Goal: Task Accomplishment & Management: Manage account settings

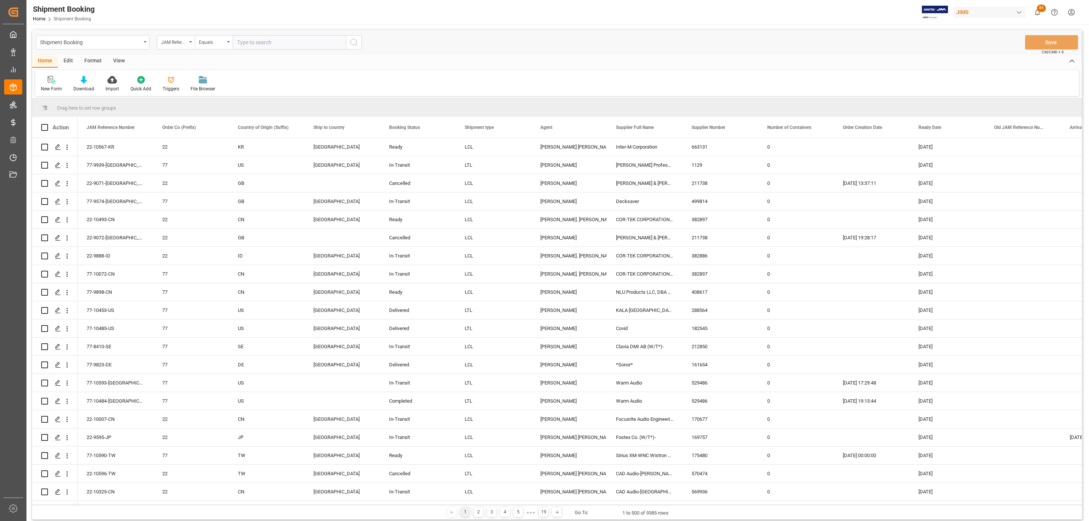
click at [265, 43] on input "text" at bounding box center [288, 42] width 113 height 14
paste input "77-9934-CN"
type input "77-9934-CN"
click at [353, 46] on icon "search button" at bounding box center [353, 42] width 9 height 9
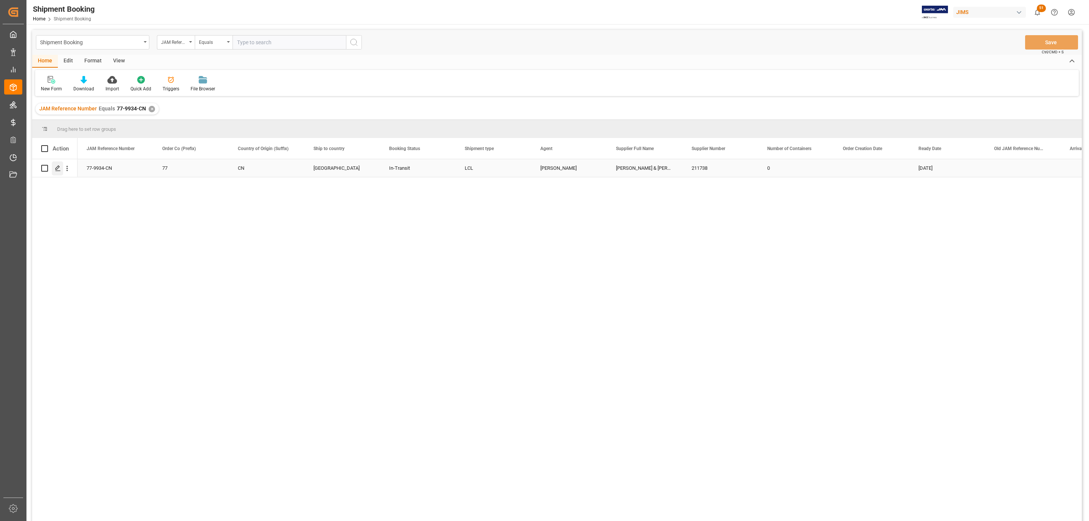
click at [55, 167] on icon "Press SPACE to select this row." at bounding box center [58, 168] width 6 height 6
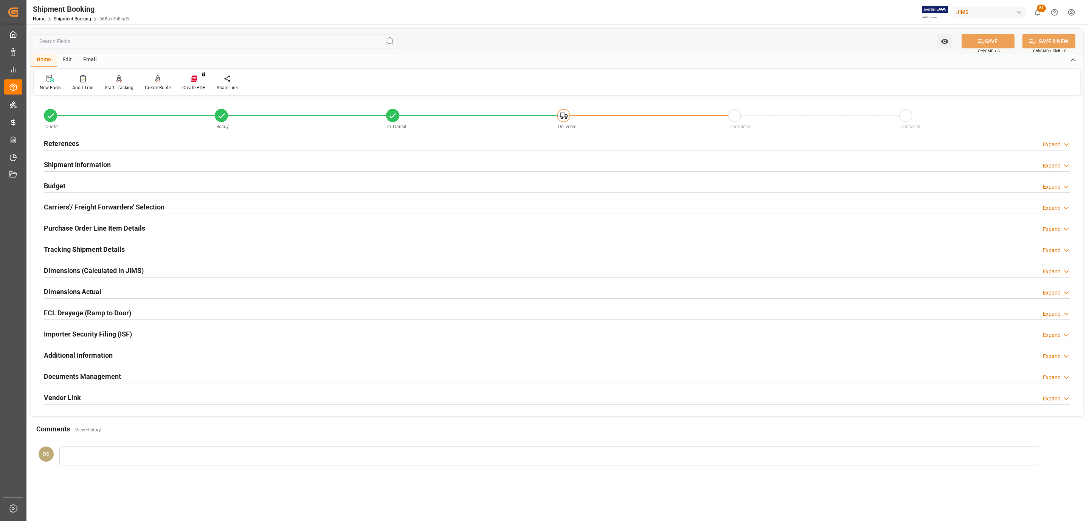
click at [75, 160] on h2 "Shipment Information" at bounding box center [77, 165] width 67 height 10
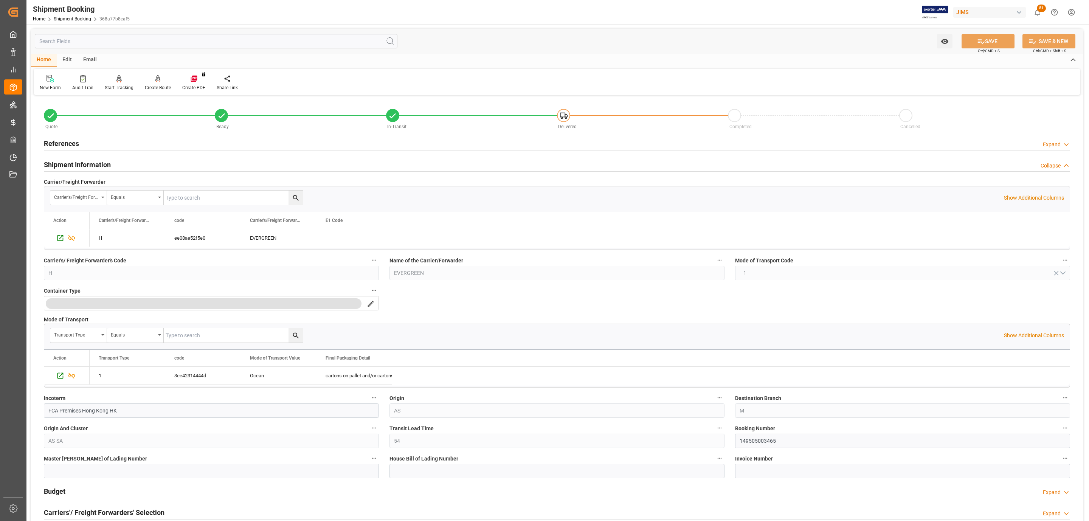
click at [74, 166] on h2 "Shipment Information" at bounding box center [77, 165] width 67 height 10
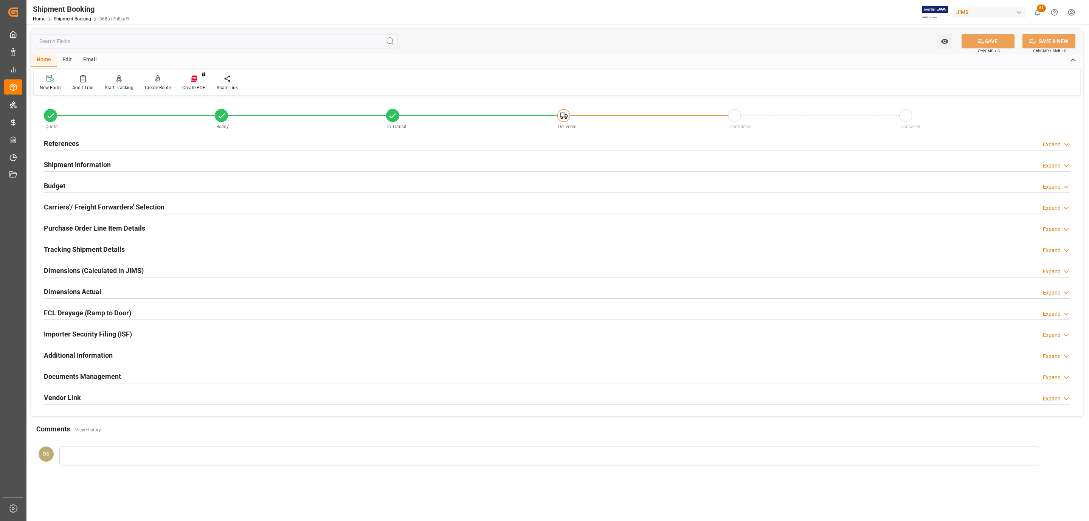
click at [94, 375] on h2 "Documents Management" at bounding box center [82, 376] width 77 height 10
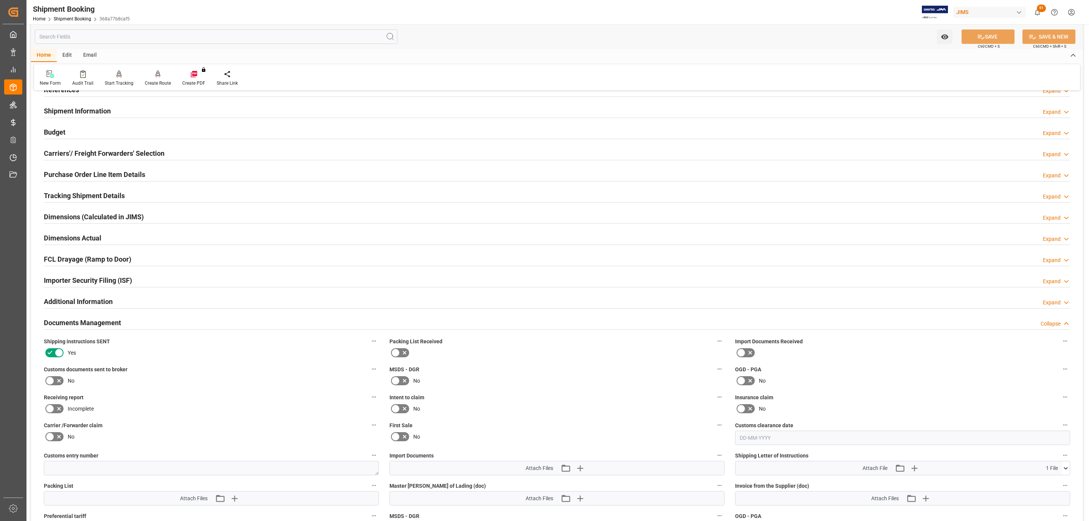
scroll to position [170, 0]
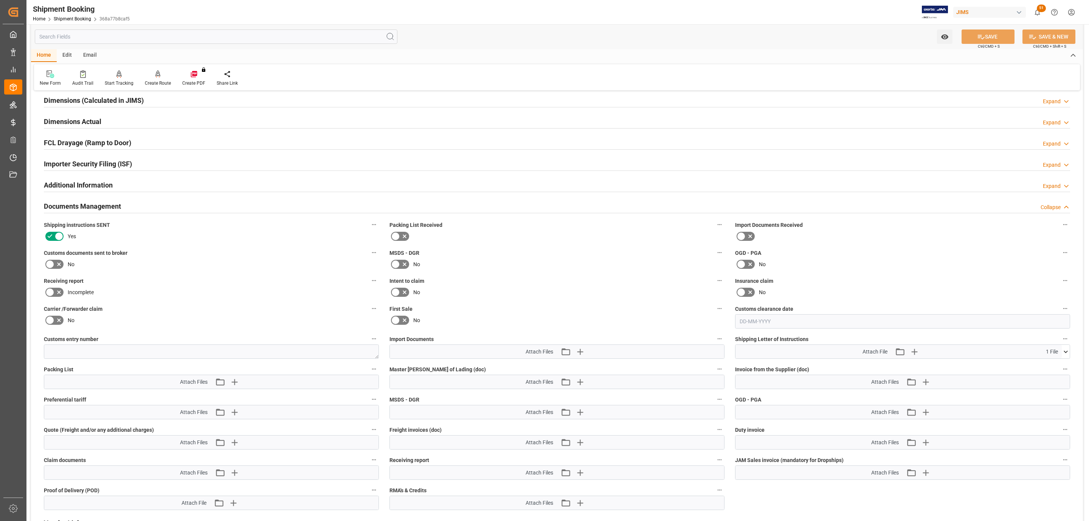
click at [54, 263] on icon at bounding box center [58, 264] width 9 height 9
click at [0, 0] on input "checkbox" at bounding box center [0, 0] width 0 height 0
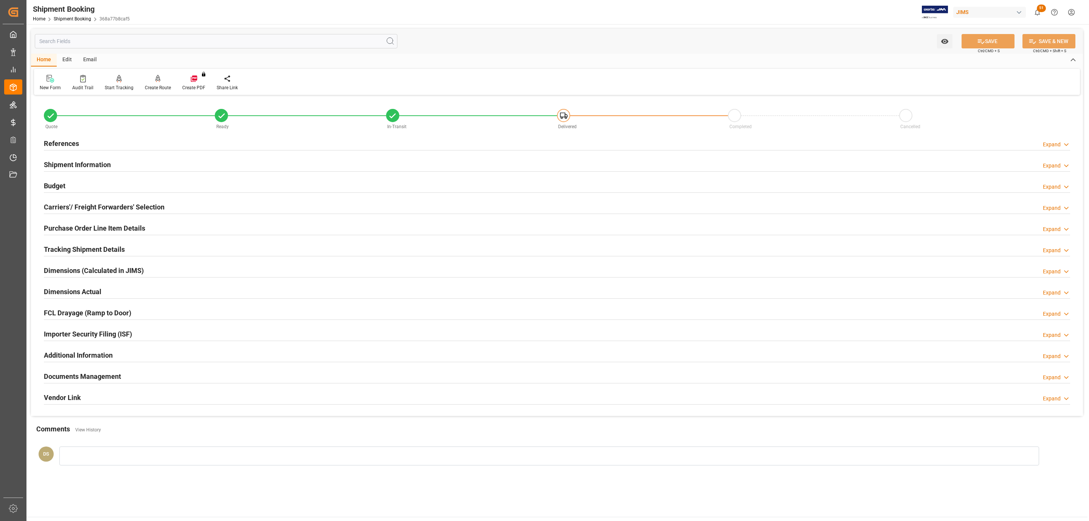
click at [95, 378] on h2 "Documents Management" at bounding box center [82, 376] width 77 height 10
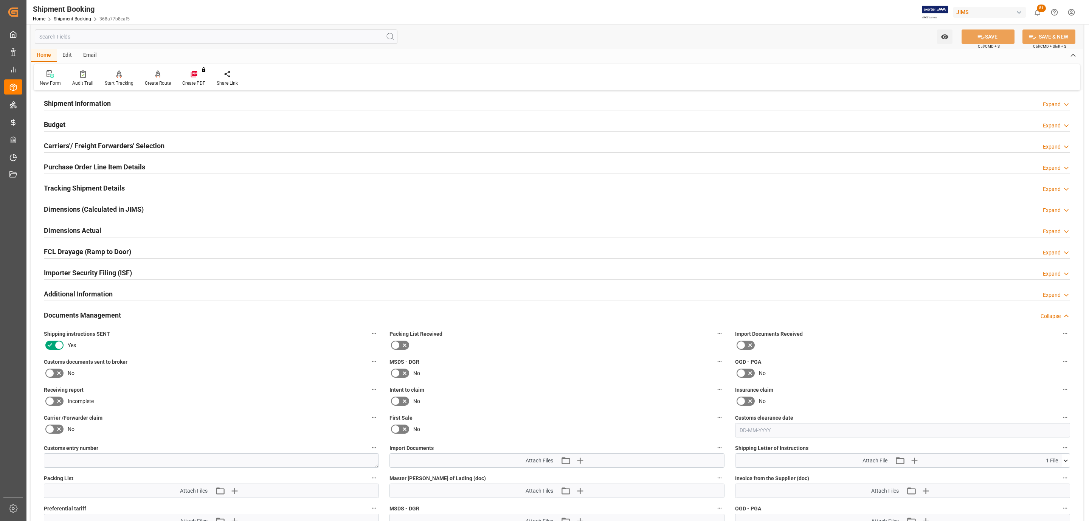
scroll to position [170, 0]
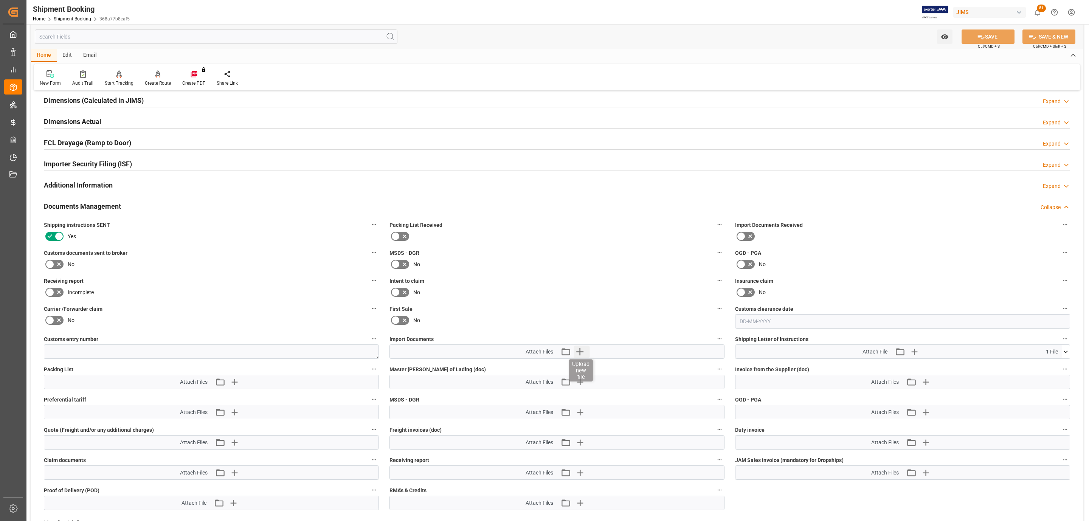
click at [580, 353] on icon "button" at bounding box center [579, 351] width 7 height 7
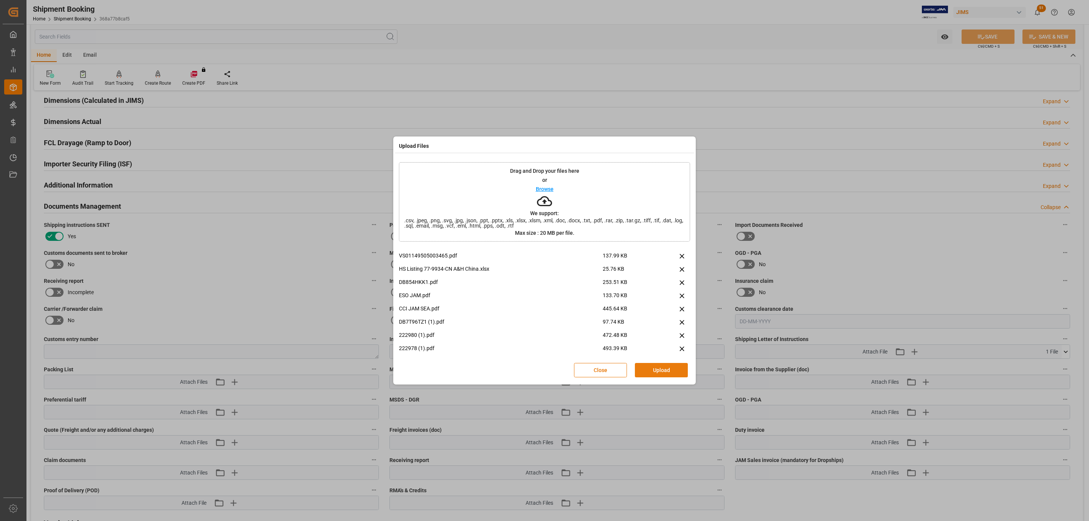
click at [651, 369] on button "Upload" at bounding box center [661, 370] width 53 height 14
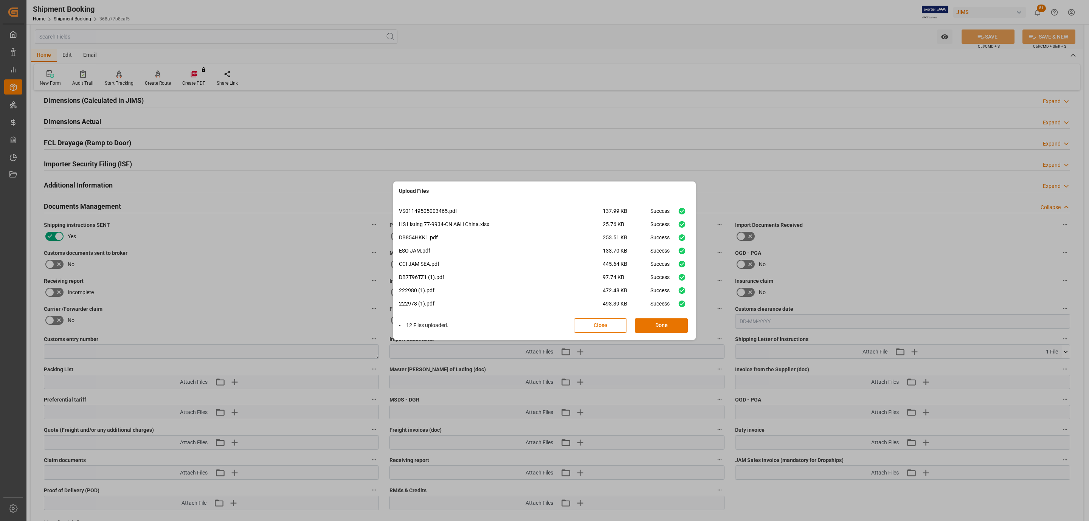
click at [645, 320] on button "Done" at bounding box center [661, 325] width 53 height 14
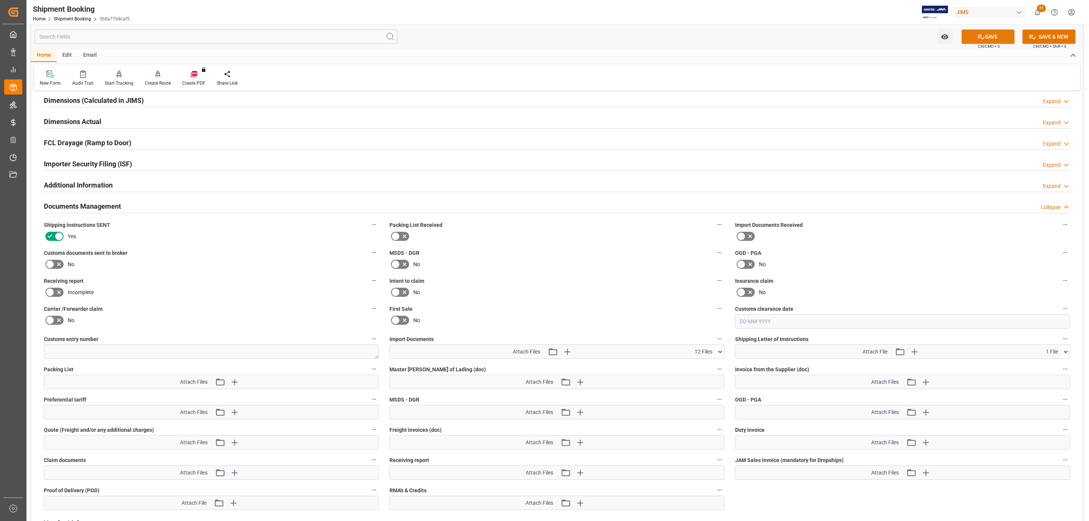
click at [979, 37] on icon at bounding box center [981, 37] width 8 height 8
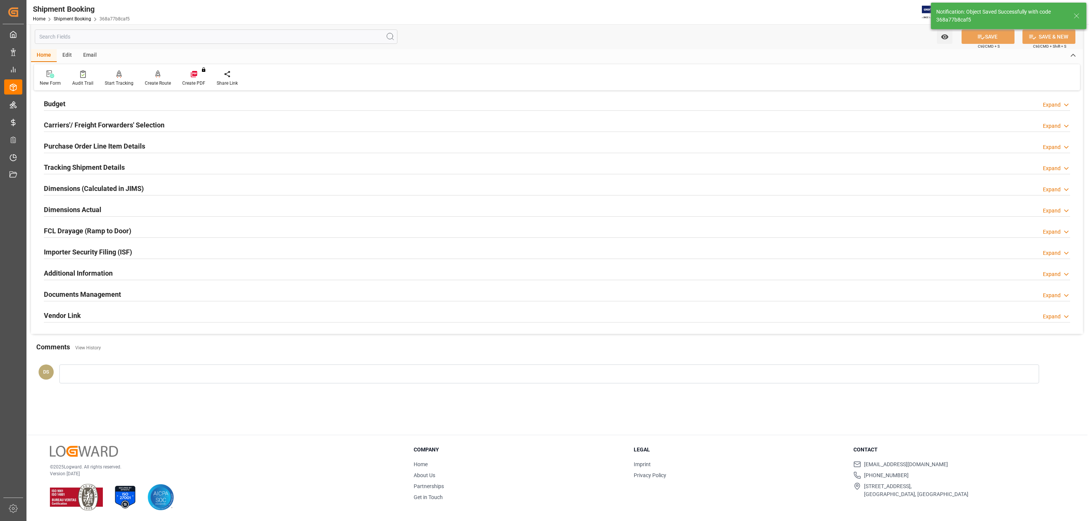
scroll to position [82, 0]
click at [79, 294] on h2 "Documents Management" at bounding box center [82, 294] width 77 height 10
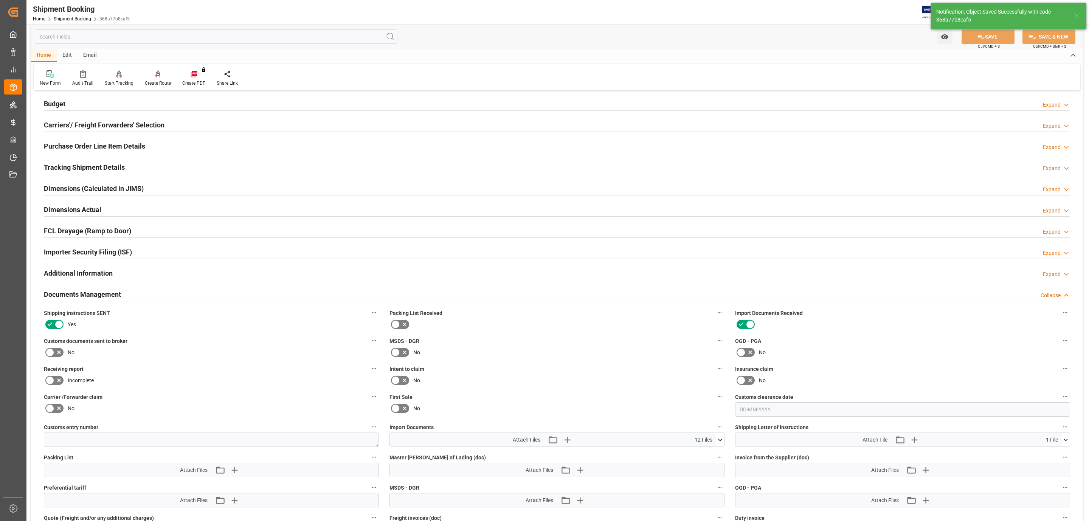
scroll to position [170, 0]
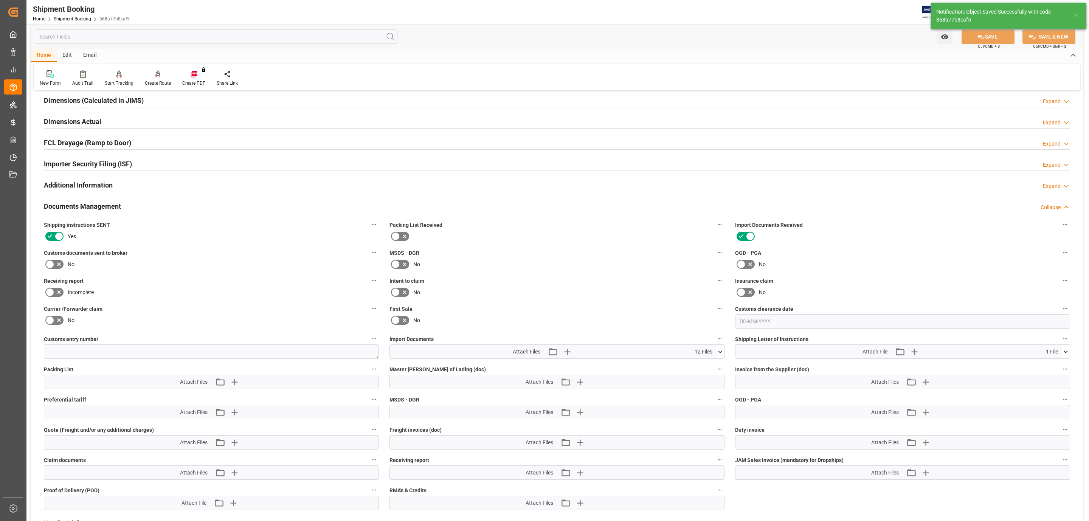
click at [50, 265] on icon at bounding box center [49, 264] width 9 height 9
click at [0, 0] on input "checkbox" at bounding box center [0, 0] width 0 height 0
click at [978, 37] on icon at bounding box center [981, 37] width 8 height 8
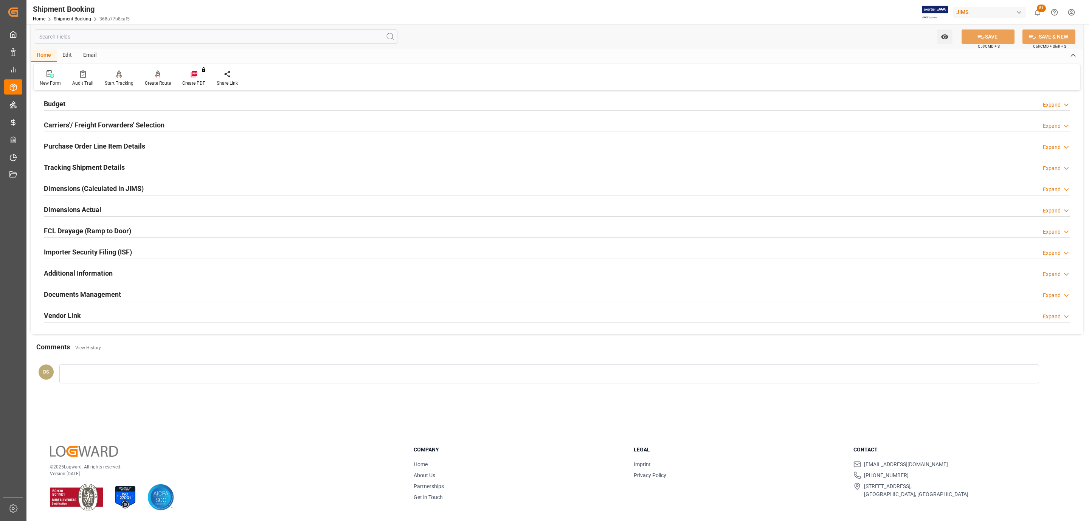
click at [54, 102] on h2 "Budget" at bounding box center [55, 104] width 22 height 10
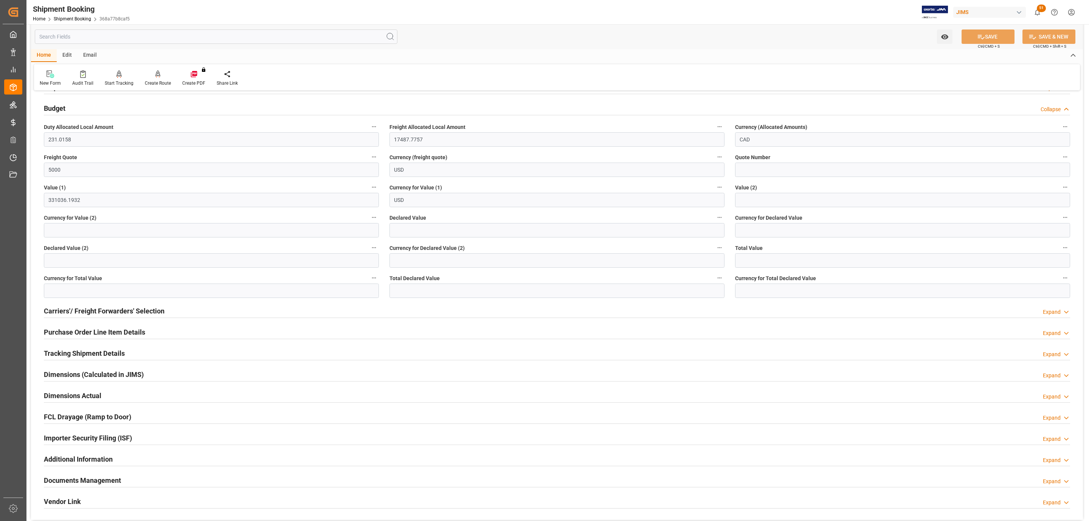
scroll to position [0, 0]
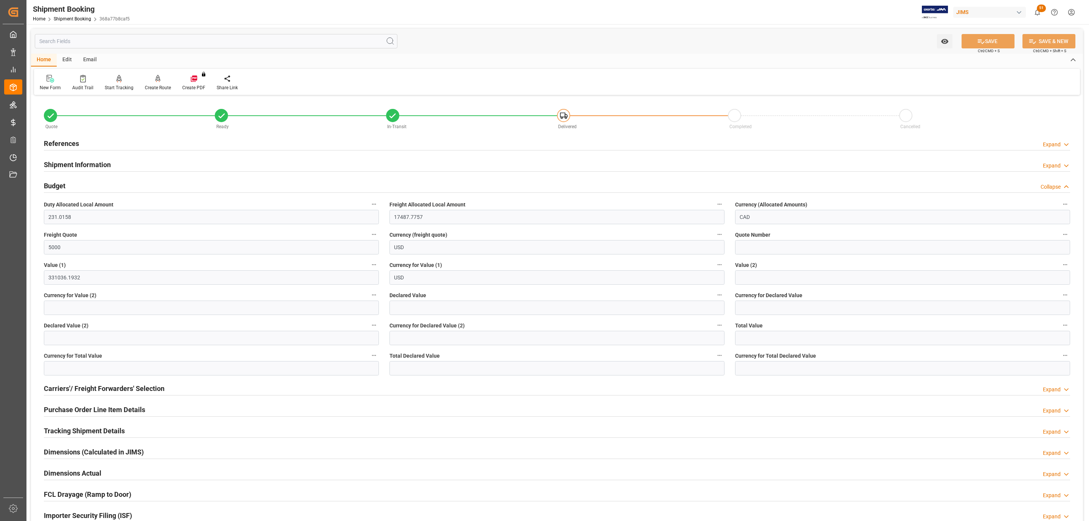
click at [65, 136] on div "References" at bounding box center [61, 143] width 35 height 14
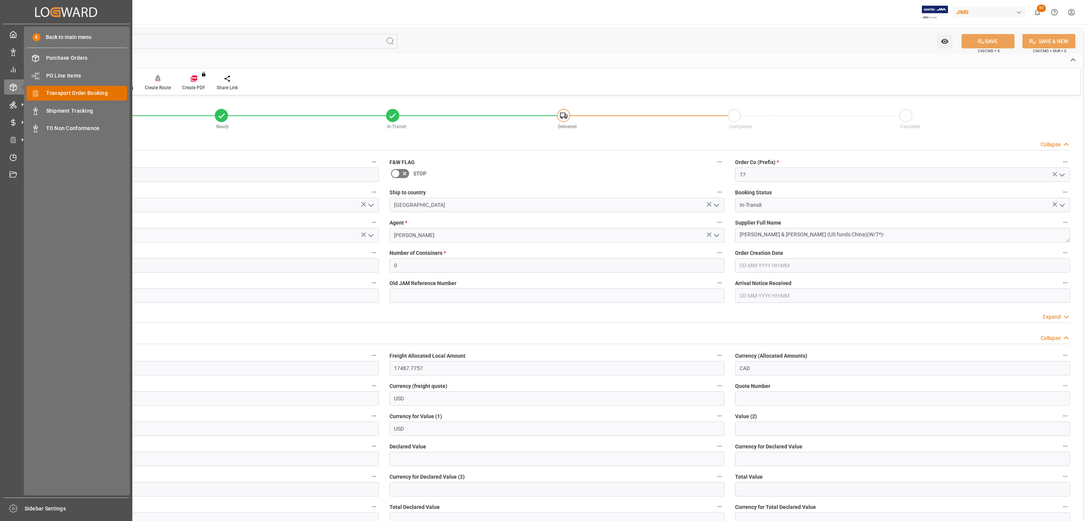
click at [92, 96] on span "Transport Order Booking" at bounding box center [86, 93] width 81 height 8
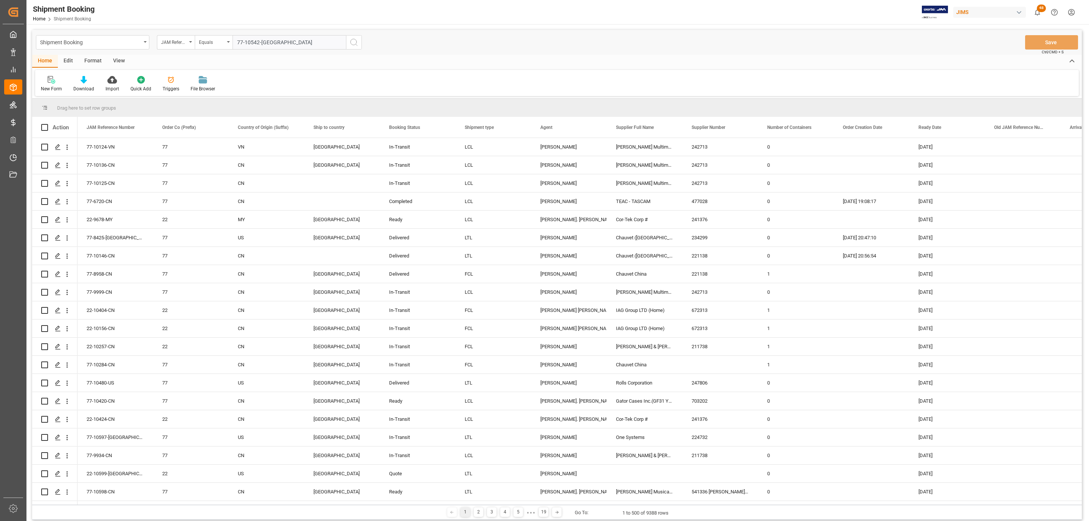
type input "77-10542-[GEOGRAPHIC_DATA]"
click at [357, 47] on button "search button" at bounding box center [354, 42] width 16 height 14
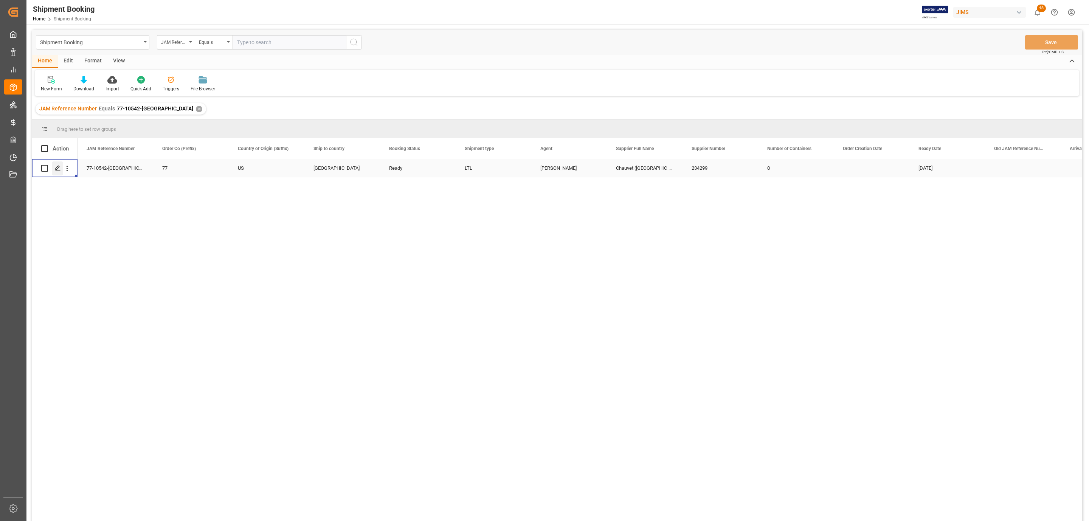
click at [57, 169] on polygon "Press SPACE to select this row." at bounding box center [58, 168] width 4 height 4
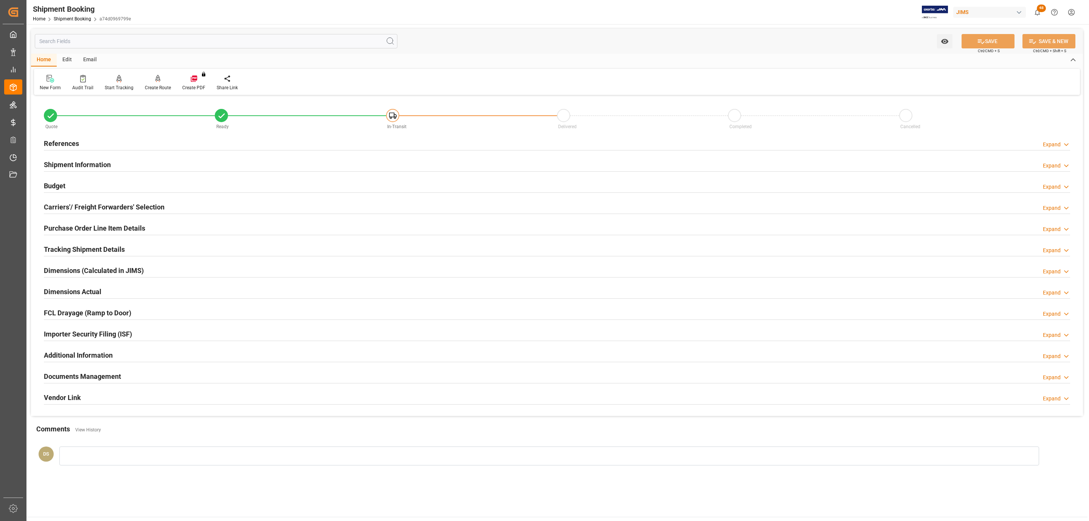
click at [91, 206] on h2 "Carriers'/ Freight Forwarders' Selection" at bounding box center [104, 207] width 121 height 10
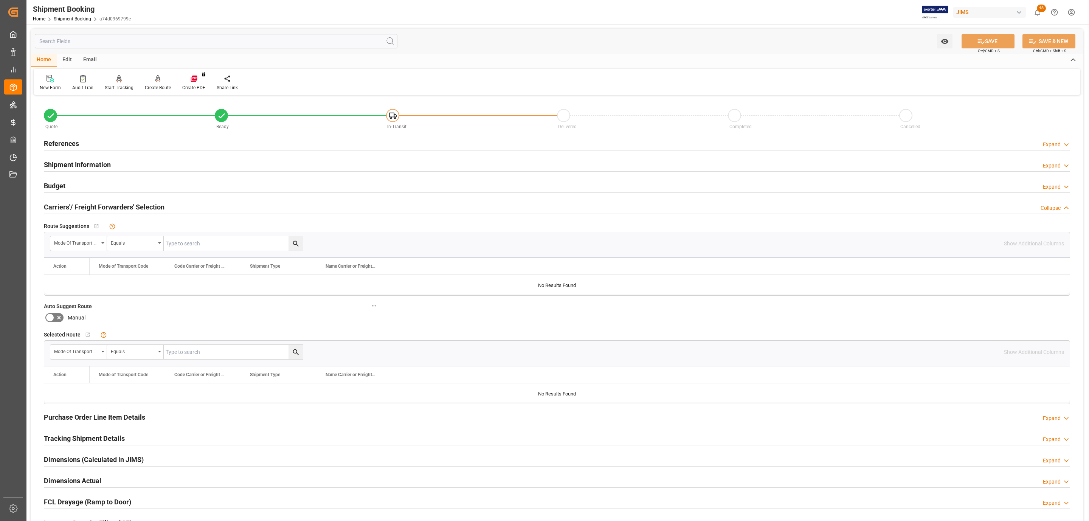
click at [72, 186] on div "Budget Expand" at bounding box center [557, 185] width 1026 height 14
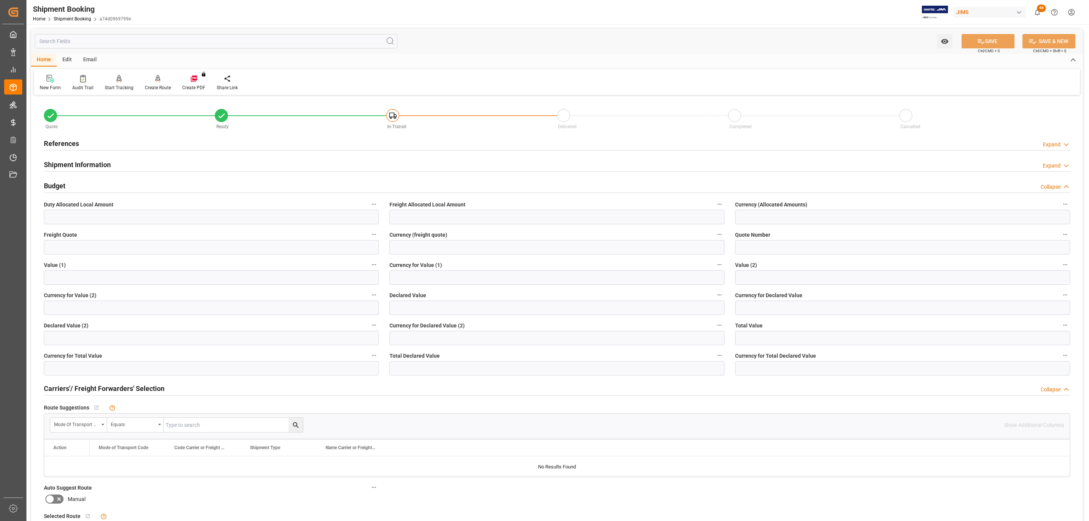
click at [87, 162] on h2 "Shipment Information" at bounding box center [77, 165] width 67 height 10
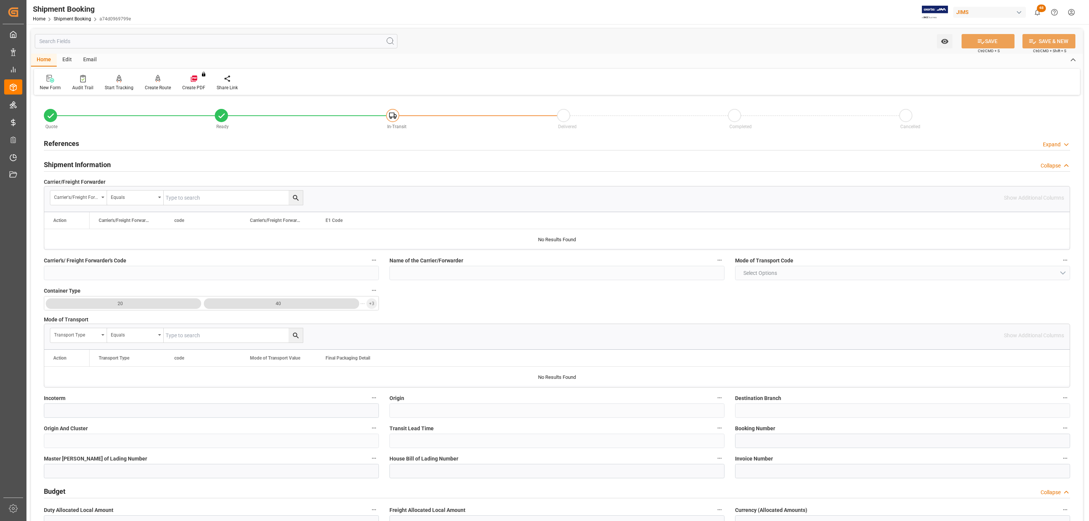
click at [87, 162] on h2 "Shipment Information" at bounding box center [77, 165] width 67 height 10
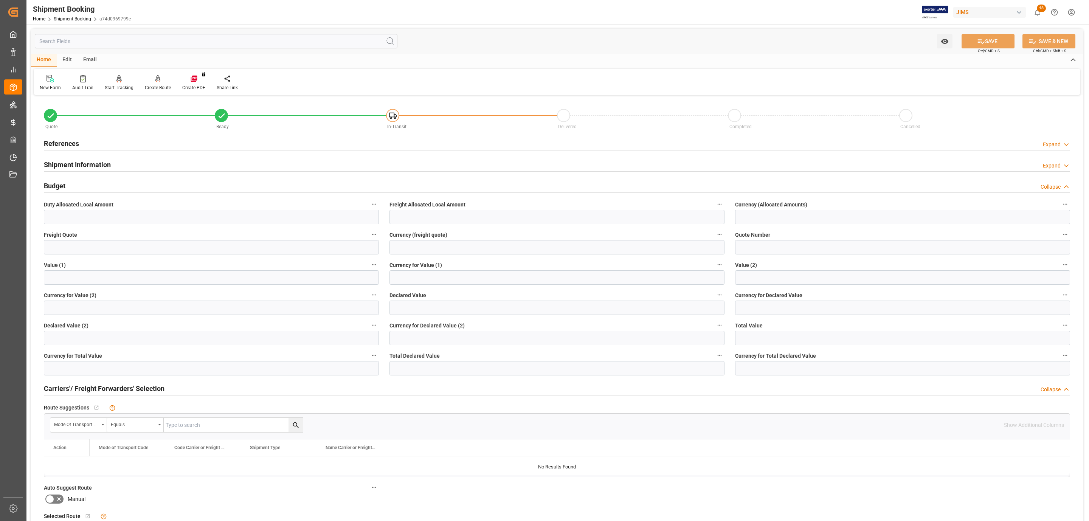
click at [81, 141] on div "References Expand" at bounding box center [557, 143] width 1026 height 14
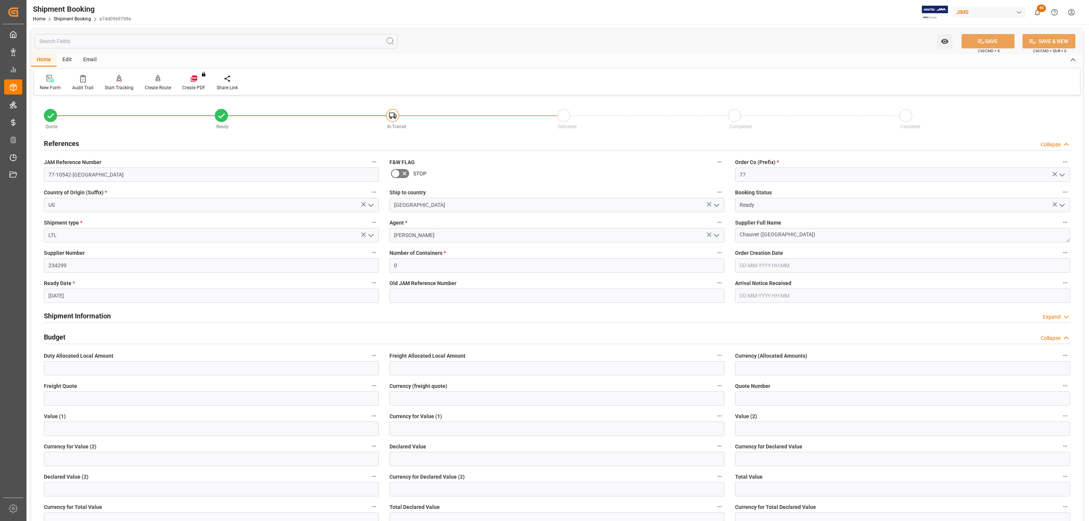
click at [81, 141] on div "References Collapse" at bounding box center [557, 143] width 1026 height 14
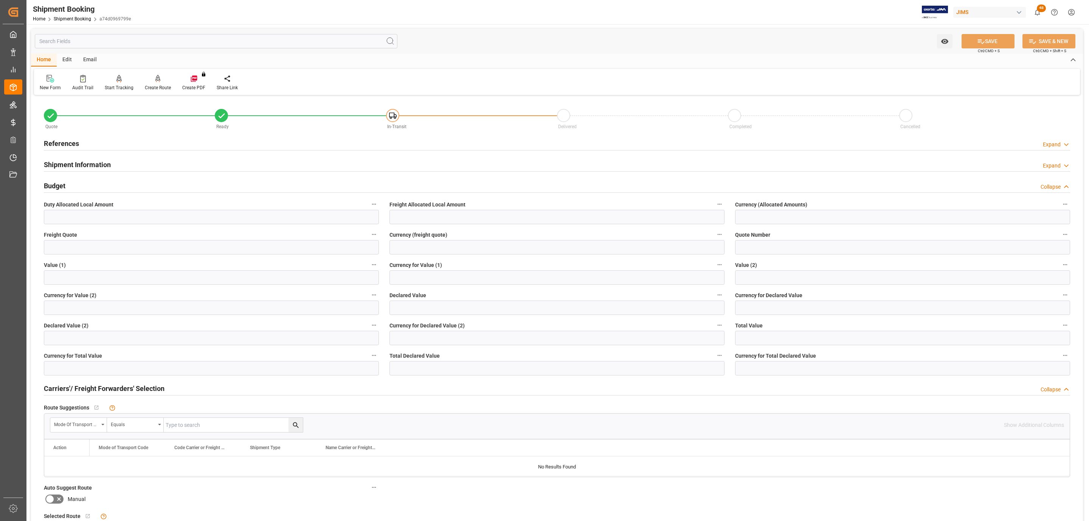
click at [79, 181] on div "Budget Collapse" at bounding box center [557, 185] width 1026 height 14
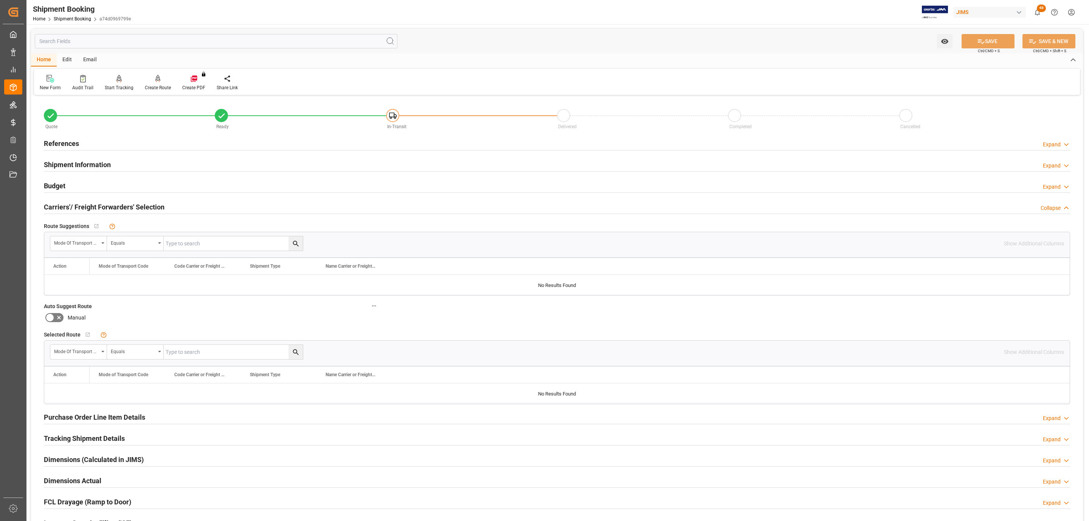
click at [93, 144] on div "References Expand" at bounding box center [557, 143] width 1026 height 14
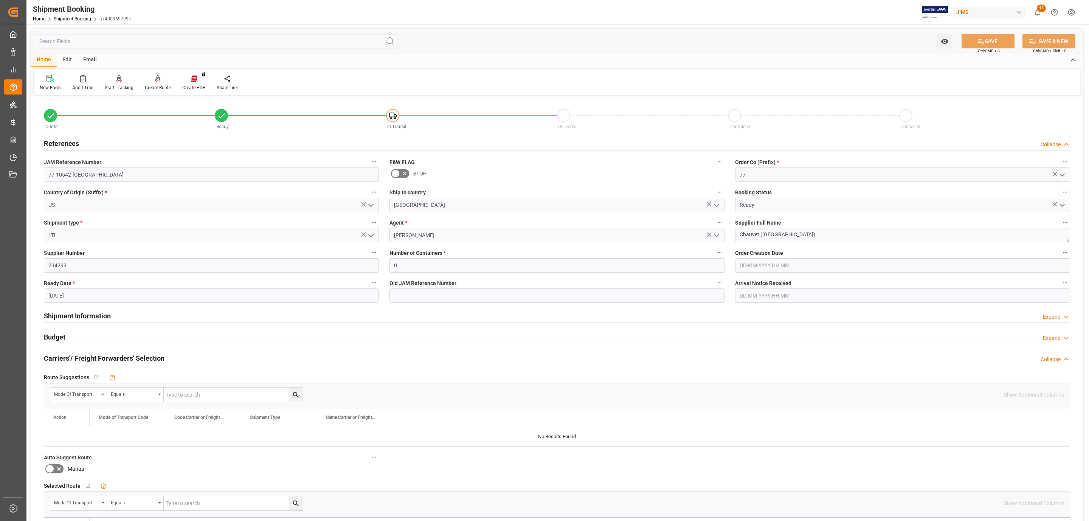
click at [93, 144] on div "References Collapse" at bounding box center [557, 143] width 1026 height 14
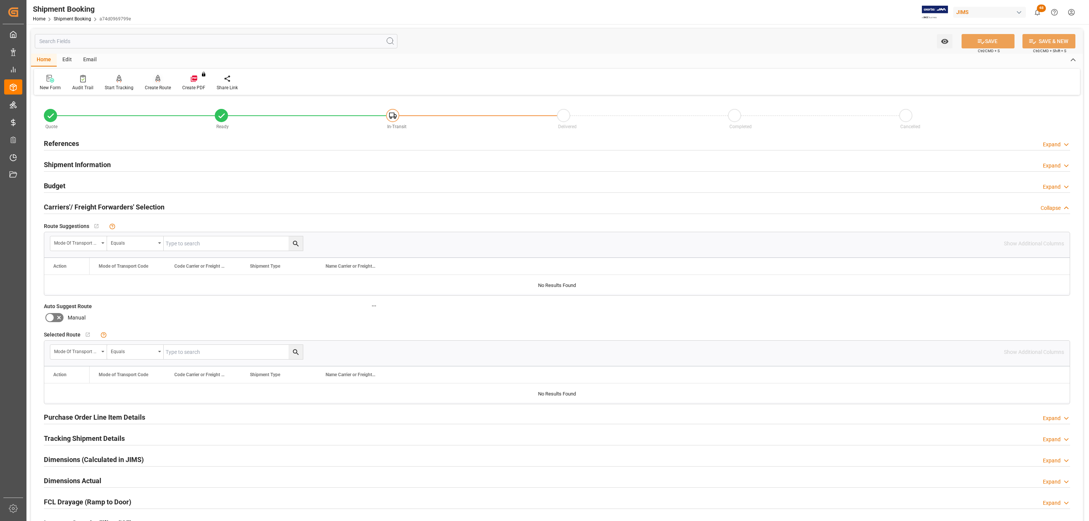
click at [157, 81] on icon at bounding box center [157, 78] width 5 height 6
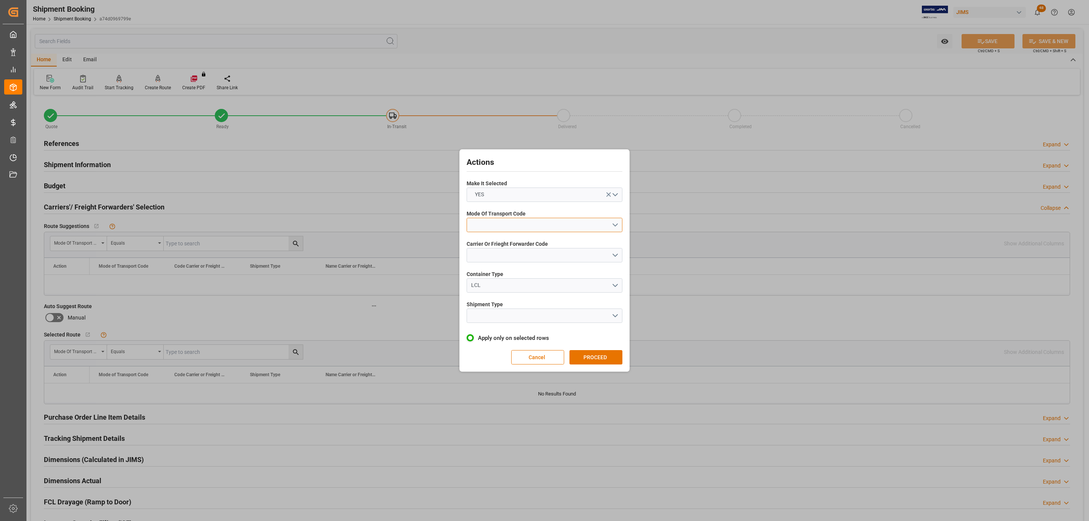
click at [496, 223] on button "open menu" at bounding box center [544, 225] width 156 height 14
click at [509, 259] on div "3- TRUCKR" at bounding box center [544, 259] width 155 height 16
click at [509, 259] on button "open menu" at bounding box center [544, 255] width 156 height 14
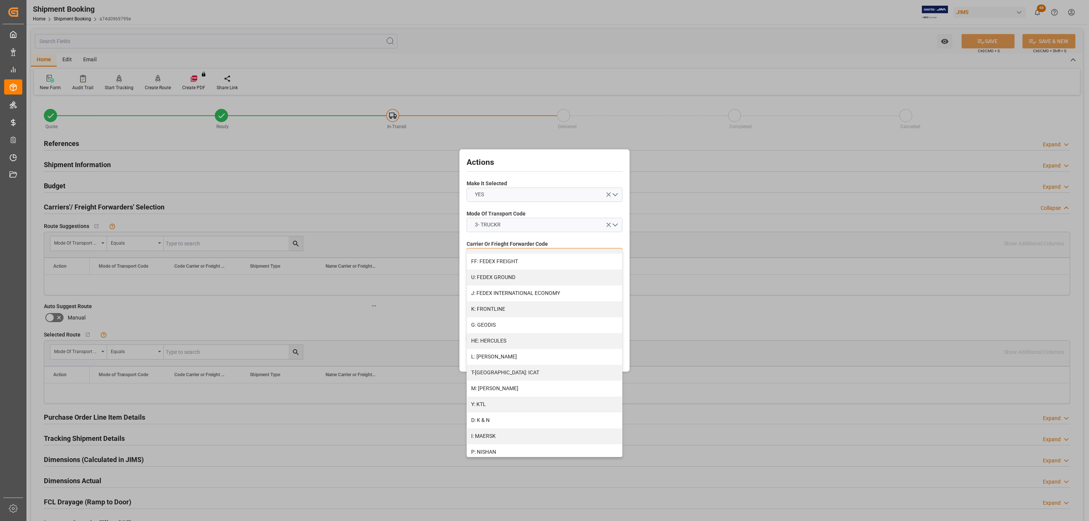
scroll to position [227, 0]
click at [502, 379] on div "M: KEENA" at bounding box center [544, 380] width 155 height 16
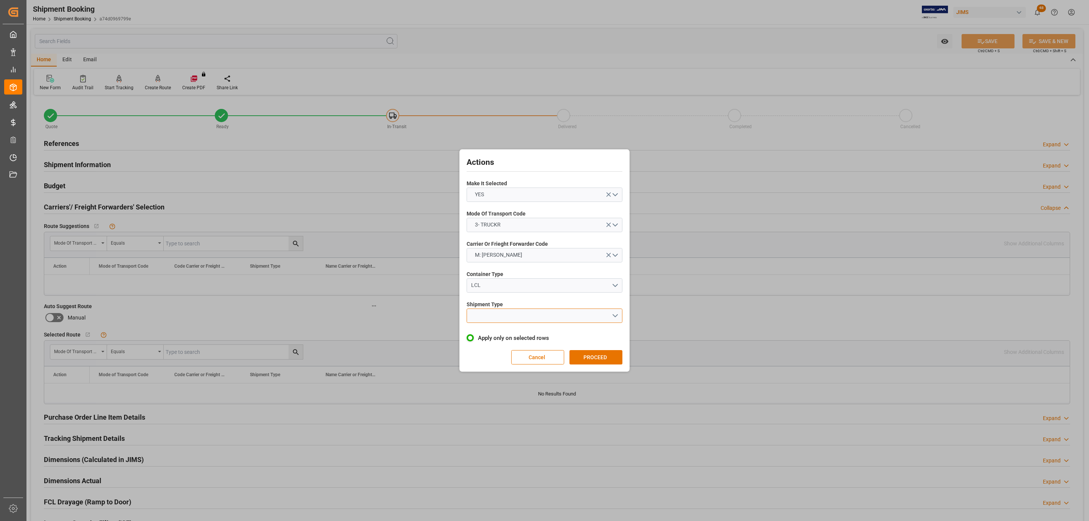
click at [507, 320] on button "open menu" at bounding box center [544, 315] width 156 height 14
click at [507, 319] on div "LTL" at bounding box center [544, 318] width 155 height 16
click at [587, 352] on button "PROCEED" at bounding box center [595, 357] width 53 height 14
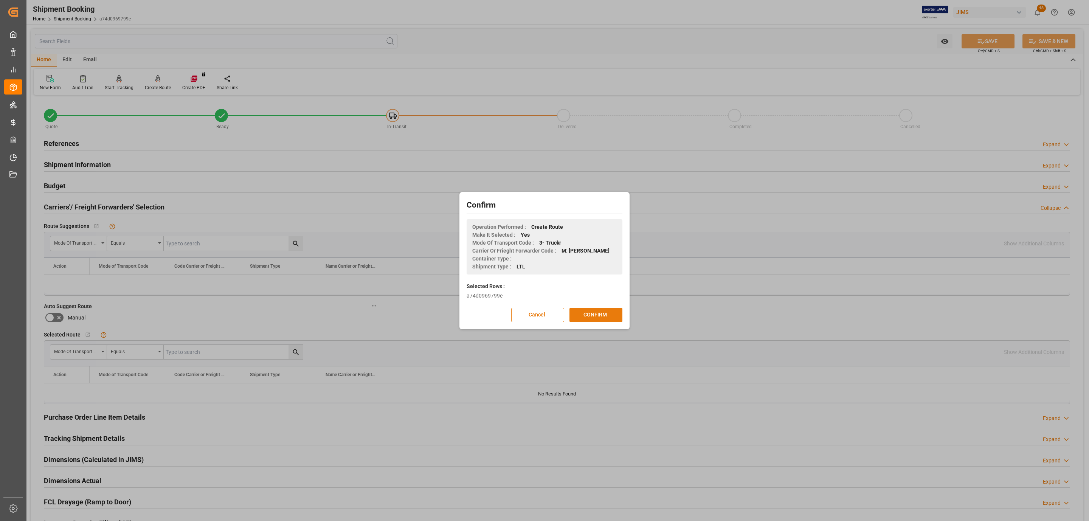
click at [606, 315] on button "CONFIRM" at bounding box center [595, 315] width 53 height 14
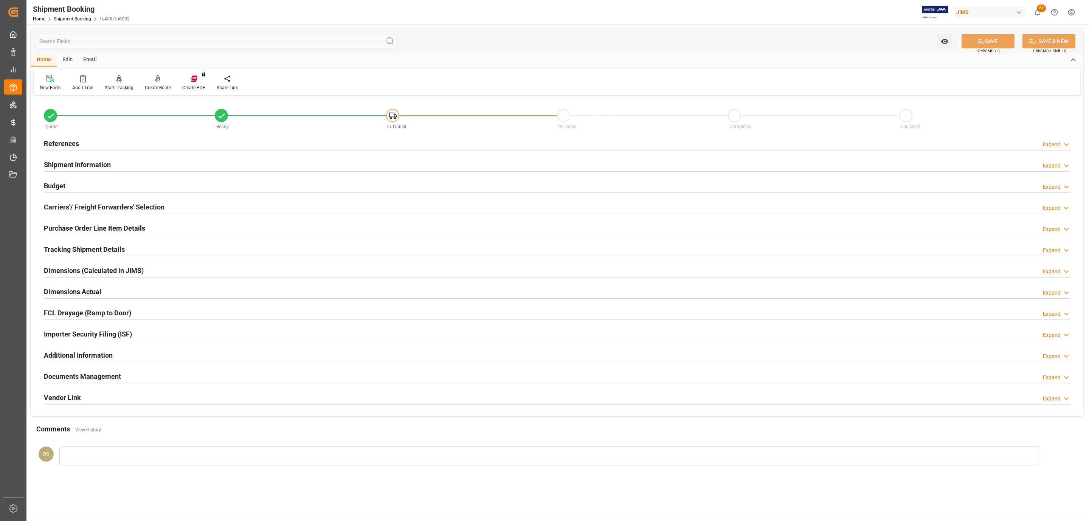
scroll to position [82, 0]
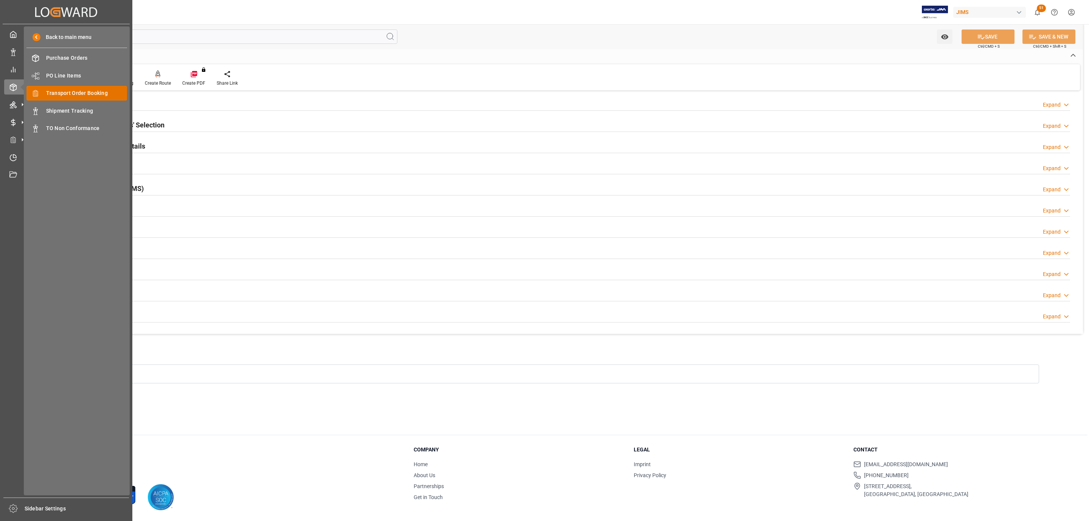
click at [96, 96] on span "Transport Order Booking" at bounding box center [86, 93] width 81 height 8
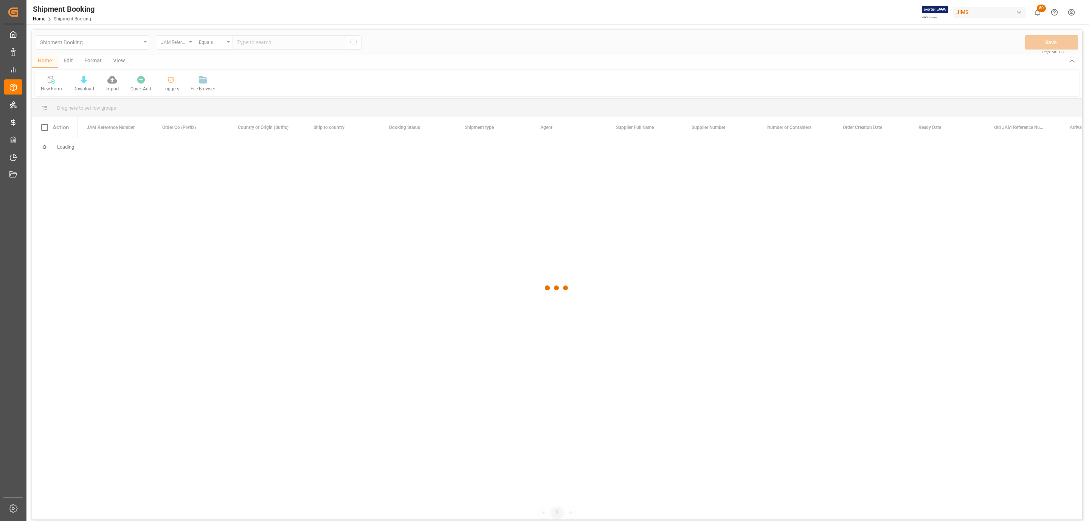
click at [269, 42] on div at bounding box center [556, 288] width 1049 height 516
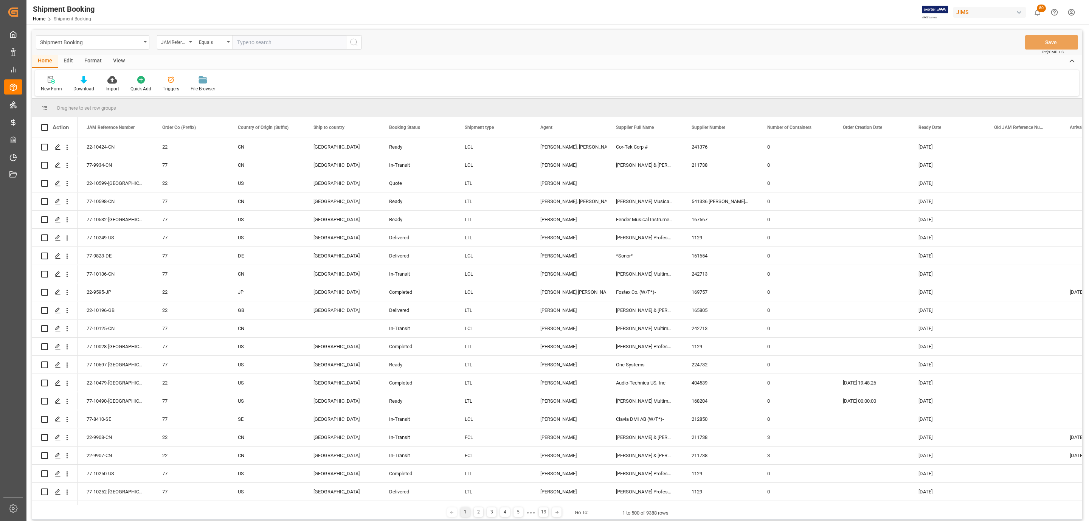
click at [244, 41] on input "text" at bounding box center [288, 42] width 113 height 14
paste input "77-10597-US"
type input "77-10597-US"
click at [357, 43] on icon "search button" at bounding box center [353, 42] width 9 height 9
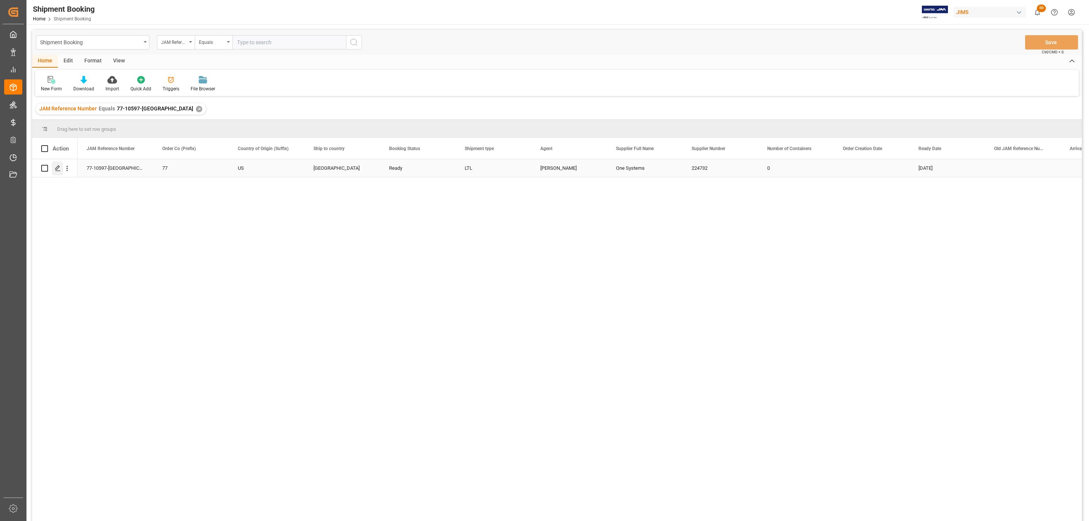
click at [57, 168] on icon "Press SPACE to select this row." at bounding box center [58, 168] width 6 height 6
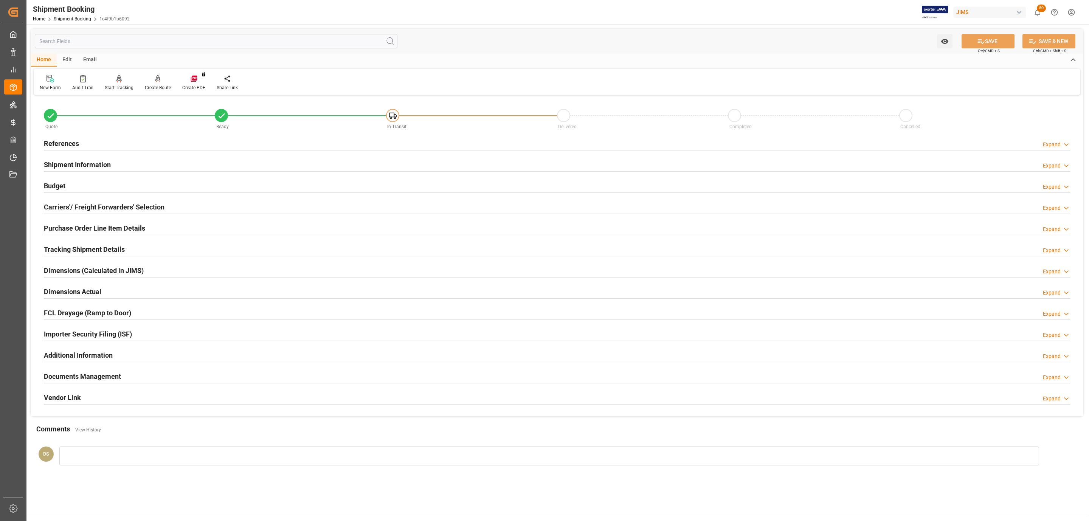
click at [119, 202] on h2 "Carriers'/ Freight Forwarders' Selection" at bounding box center [104, 207] width 121 height 10
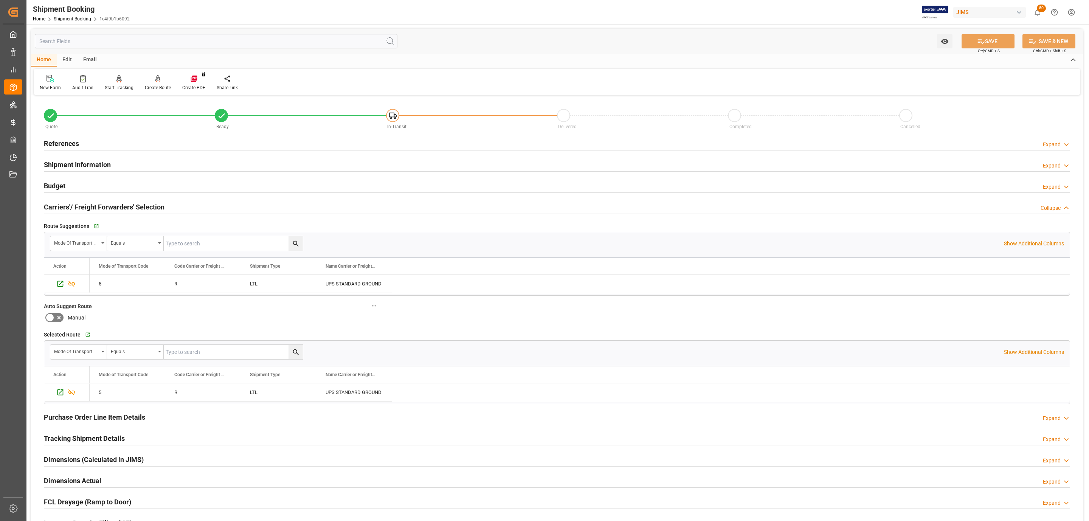
click at [118, 202] on h2 "Carriers'/ Freight Forwarders' Selection" at bounding box center [104, 207] width 121 height 10
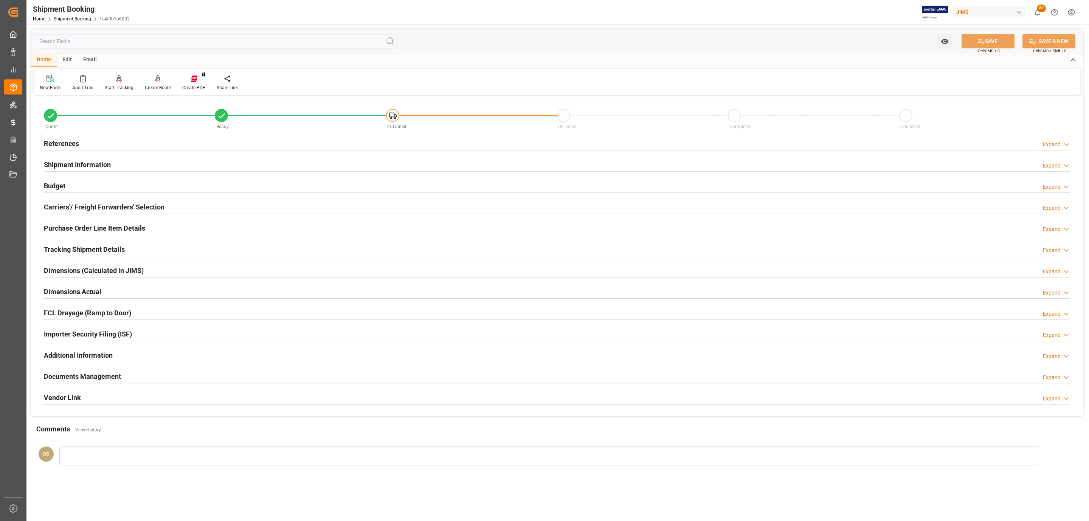
click at [76, 252] on h2 "Tracking Shipment Details" at bounding box center [84, 249] width 81 height 10
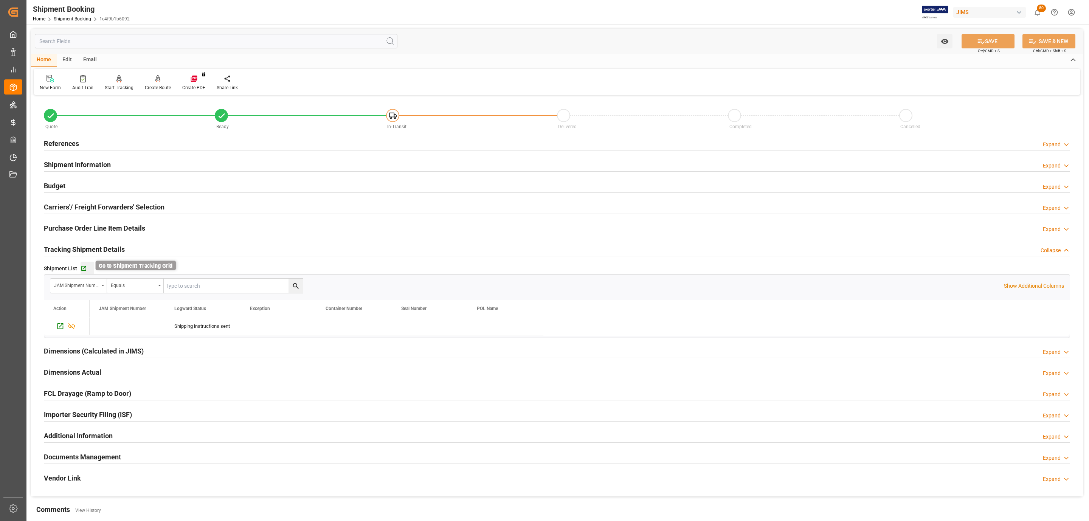
click at [83, 268] on icon "button" at bounding box center [84, 268] width 6 height 6
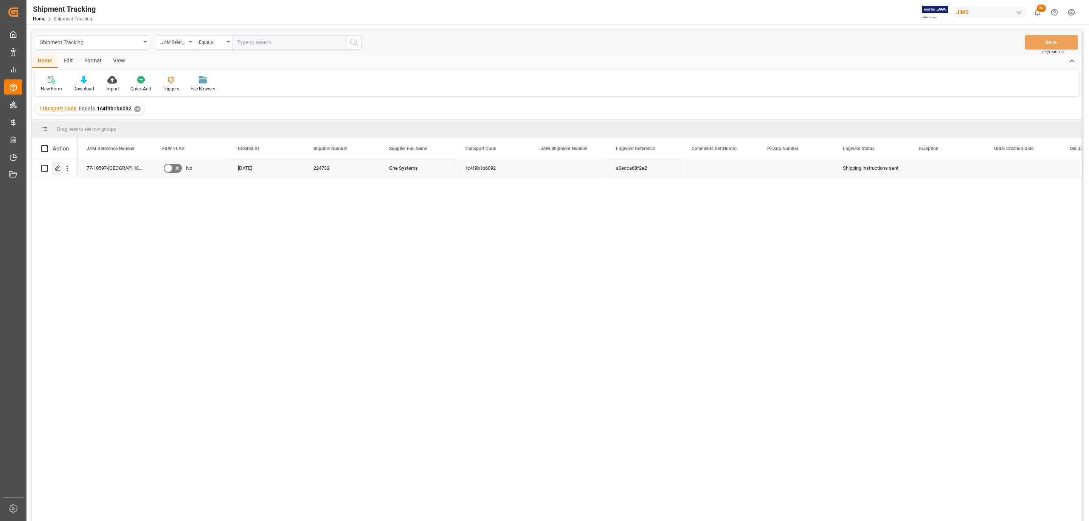
click at [59, 170] on icon "Press SPACE to select this row." at bounding box center [58, 168] width 6 height 6
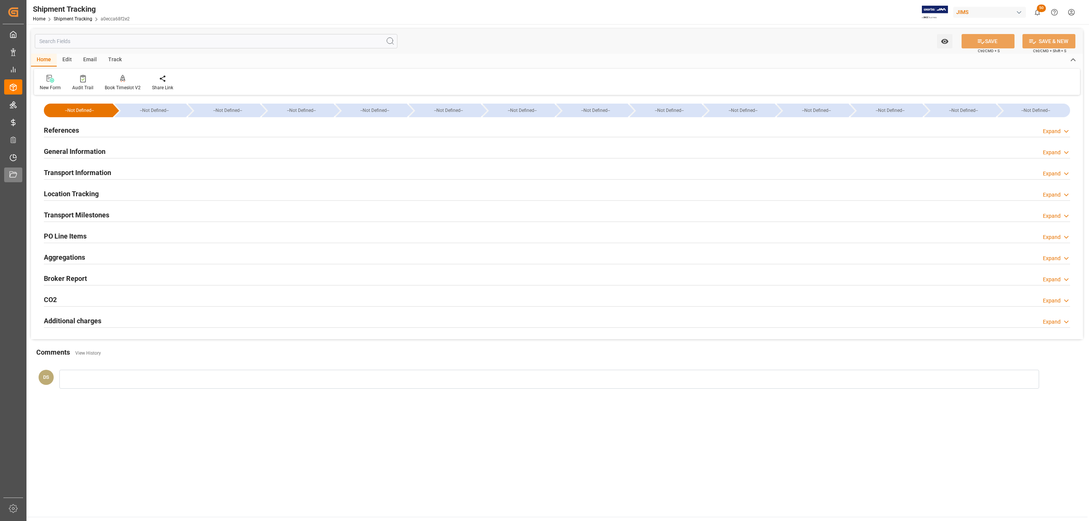
type input "[DATE]"
drag, startPoint x: 92, startPoint y: 133, endPoint x: 73, endPoint y: 161, distance: 34.5
click at [92, 133] on div "References Expand" at bounding box center [557, 129] width 1026 height 14
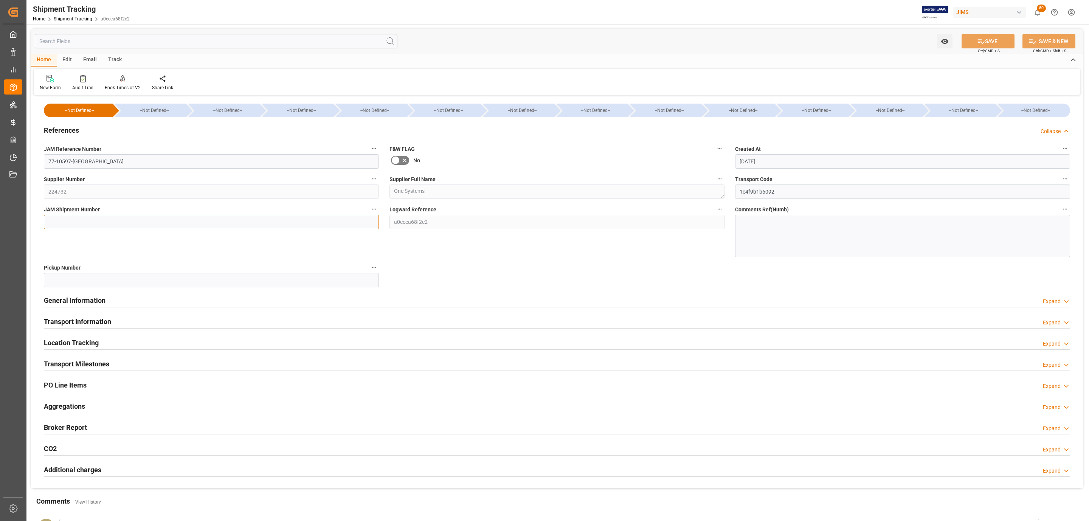
click at [73, 222] on input at bounding box center [211, 222] width 335 height 14
paste input "72589"
type input "72589"
click at [968, 39] on button "SAVE" at bounding box center [987, 41] width 53 height 14
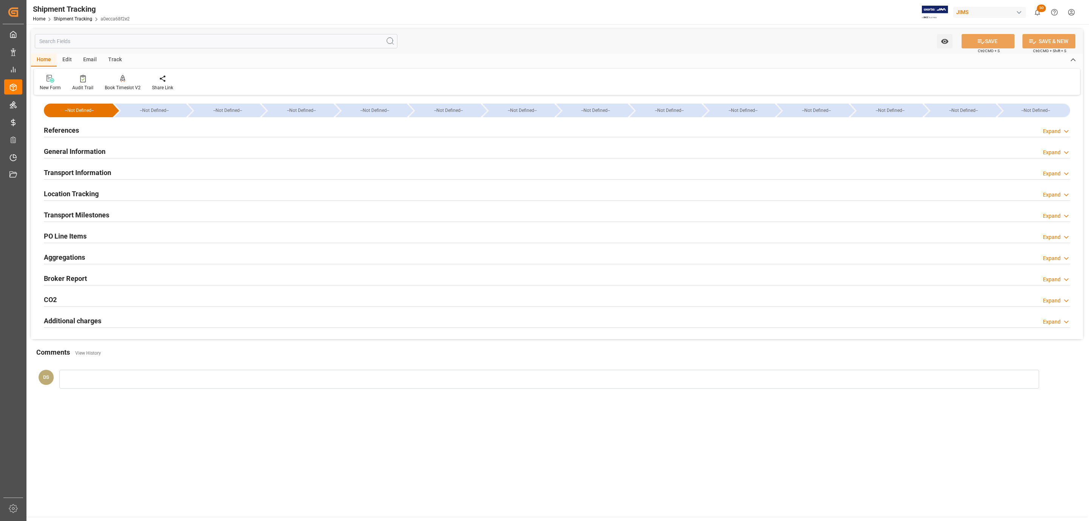
click at [101, 166] on div "Transport Information" at bounding box center [77, 172] width 67 height 14
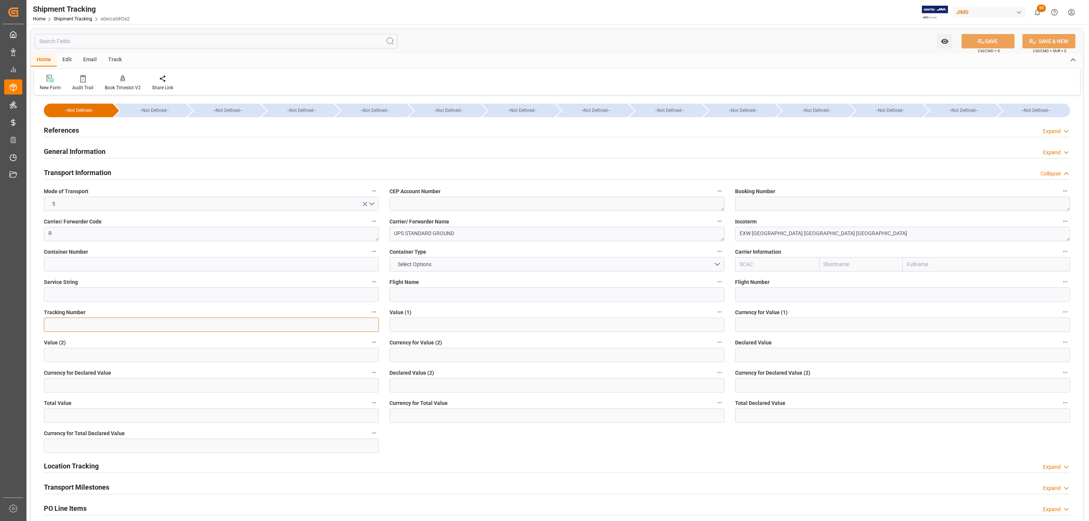
click at [71, 323] on input at bounding box center [211, 325] width 335 height 14
paste input "1ZB810H36837971468"
type input "1ZB810H36837971468"
drag, startPoint x: 979, startPoint y: 44, endPoint x: 364, endPoint y: 269, distance: 654.5
click at [979, 44] on icon at bounding box center [981, 41] width 8 height 8
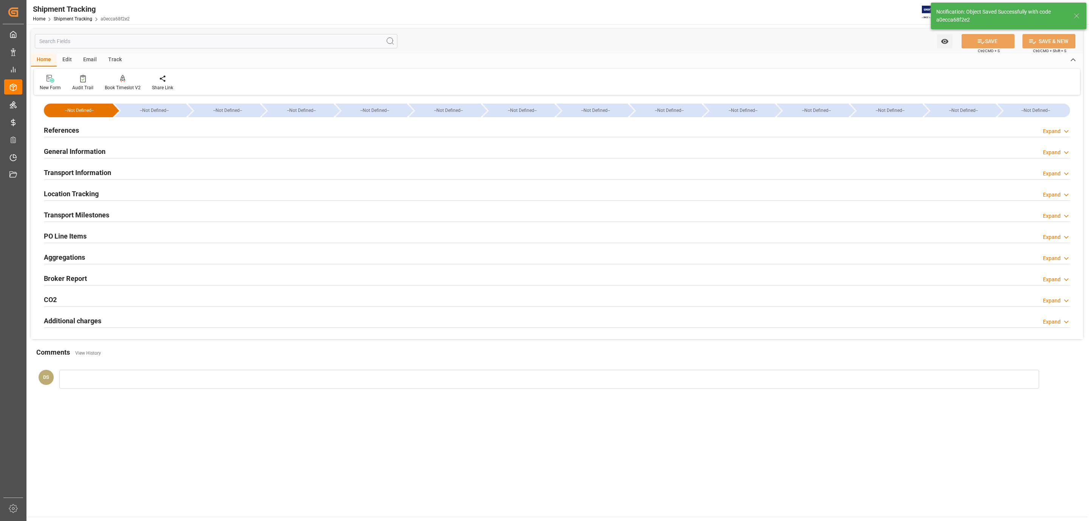
click at [64, 212] on h2 "Transport Milestones" at bounding box center [76, 215] width 65 height 10
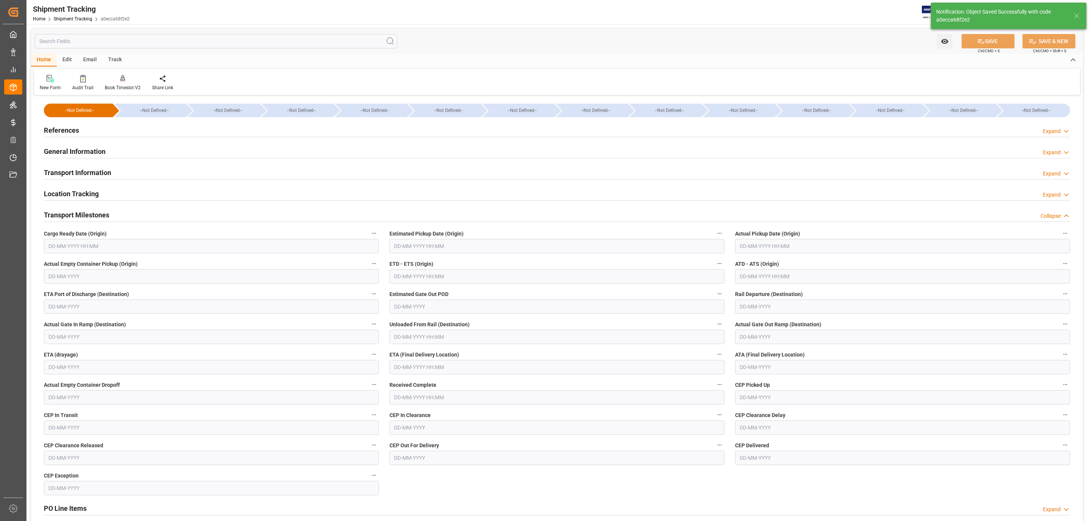
click at [72, 244] on input "text" at bounding box center [211, 246] width 335 height 14
drag, startPoint x: 97, startPoint y: 320, endPoint x: 109, endPoint y: 319, distance: 12.5
click at [97, 320] on span "14" at bounding box center [97, 321] width 5 height 5
type input "[DATE] 00:00"
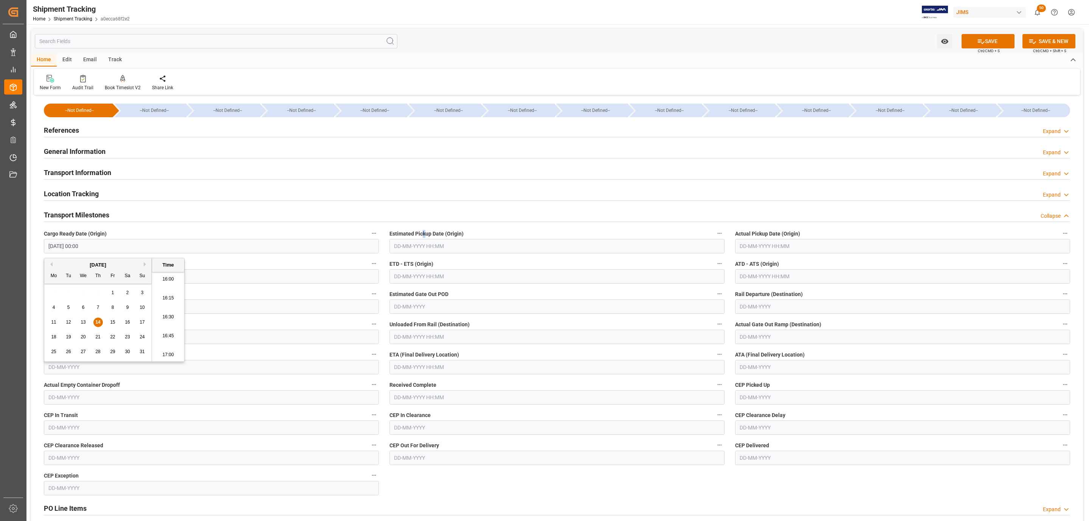
drag, startPoint x: 423, startPoint y: 234, endPoint x: 423, endPoint y: 242, distance: 7.6
click at [423, 242] on div "Estimated Pickup Date (Origin)" at bounding box center [557, 241] width 346 height 30
click at [421, 245] on input "text" at bounding box center [556, 246] width 335 height 14
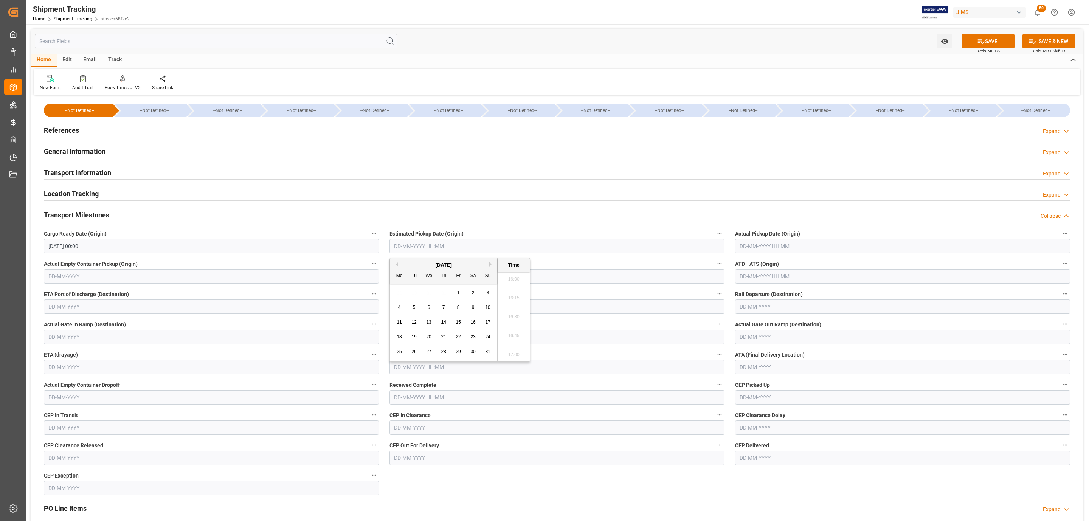
click at [441, 323] on span "14" at bounding box center [443, 321] width 5 height 5
type input "[DATE] 00:00"
click at [779, 250] on input "text" at bounding box center [902, 246] width 335 height 14
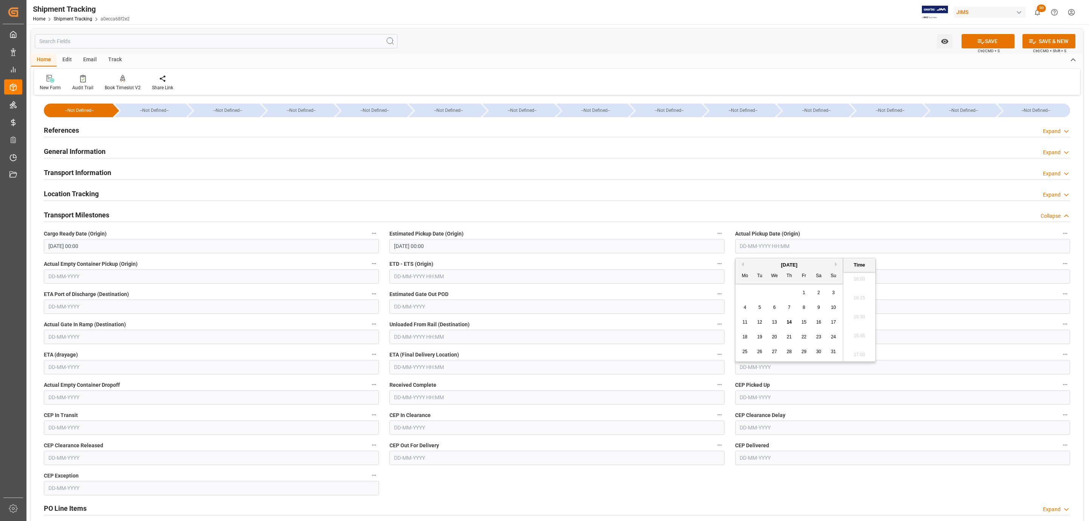
click at [787, 320] on span "14" at bounding box center [788, 321] width 5 height 5
type input "[DATE] 00:00"
click at [423, 372] on input "text" at bounding box center [556, 367] width 335 height 14
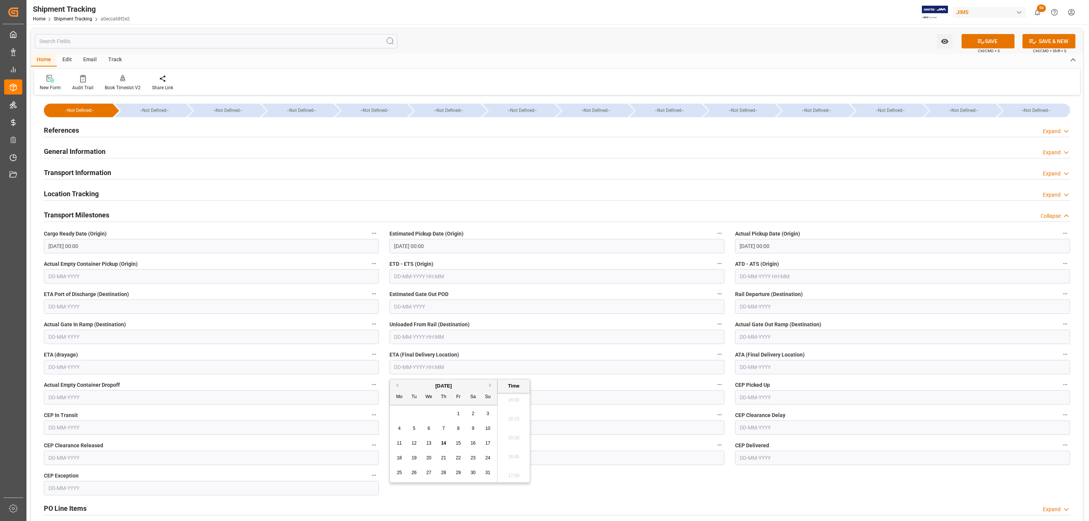
click at [439, 459] on div "21" at bounding box center [443, 458] width 9 height 9
type input "21-08-2025 00:00"
click at [995, 37] on button "SAVE" at bounding box center [987, 41] width 53 height 14
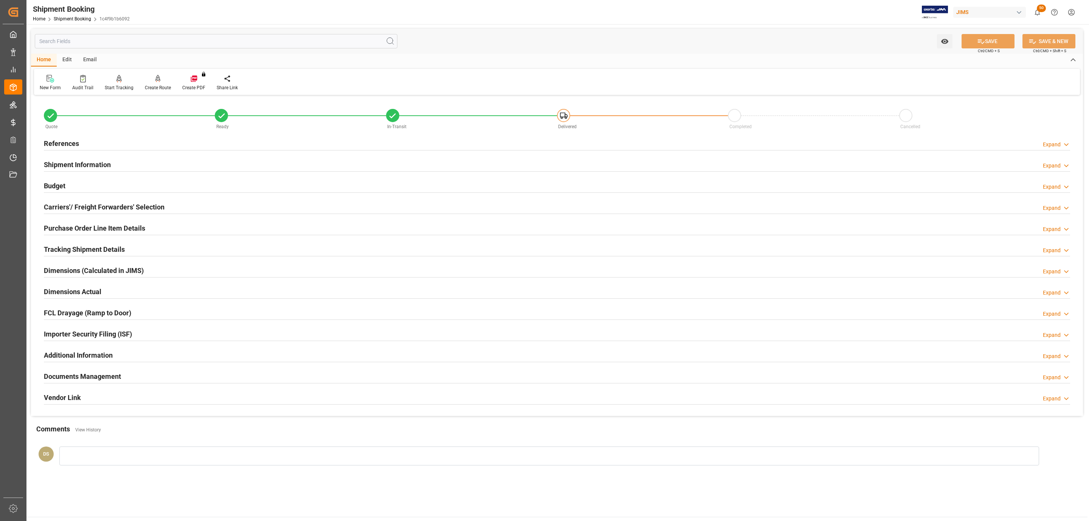
click at [68, 147] on h2 "References" at bounding box center [61, 143] width 35 height 10
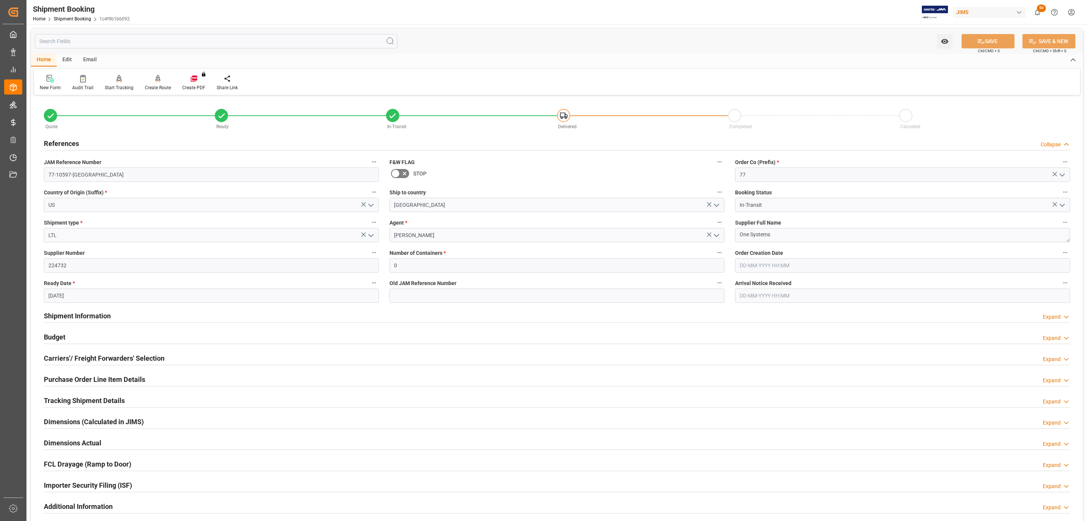
click at [84, 384] on h2 "Purchase Order Line Item Details" at bounding box center [94, 379] width 101 height 10
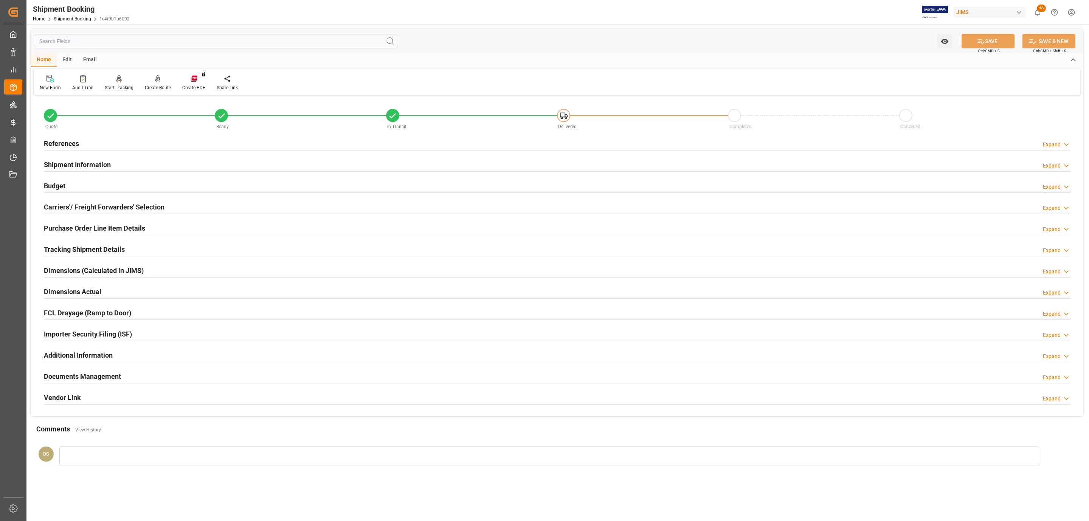
click at [99, 164] on h2 "Shipment Information" at bounding box center [77, 165] width 67 height 10
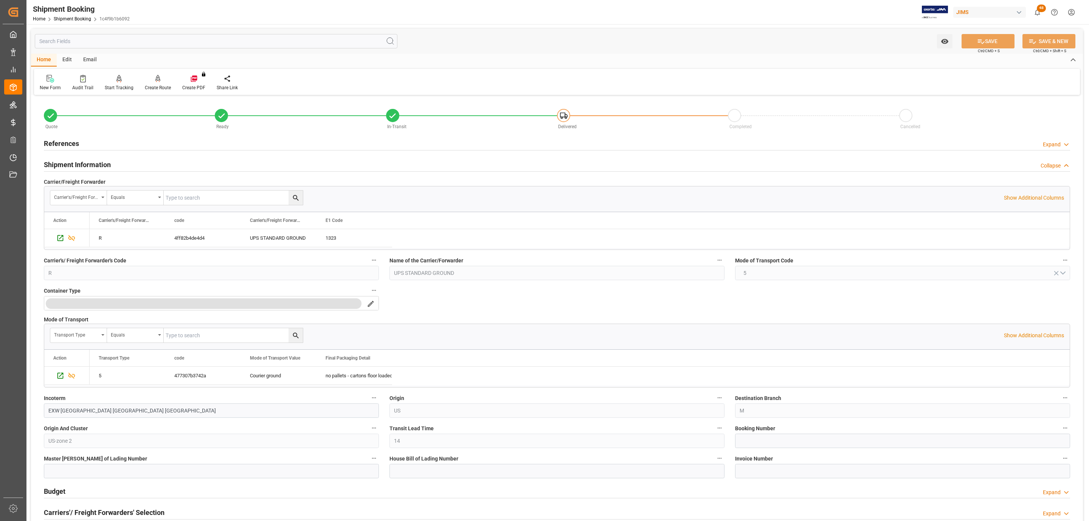
click at [96, 136] on div "References Expand" at bounding box center [557, 143] width 1026 height 14
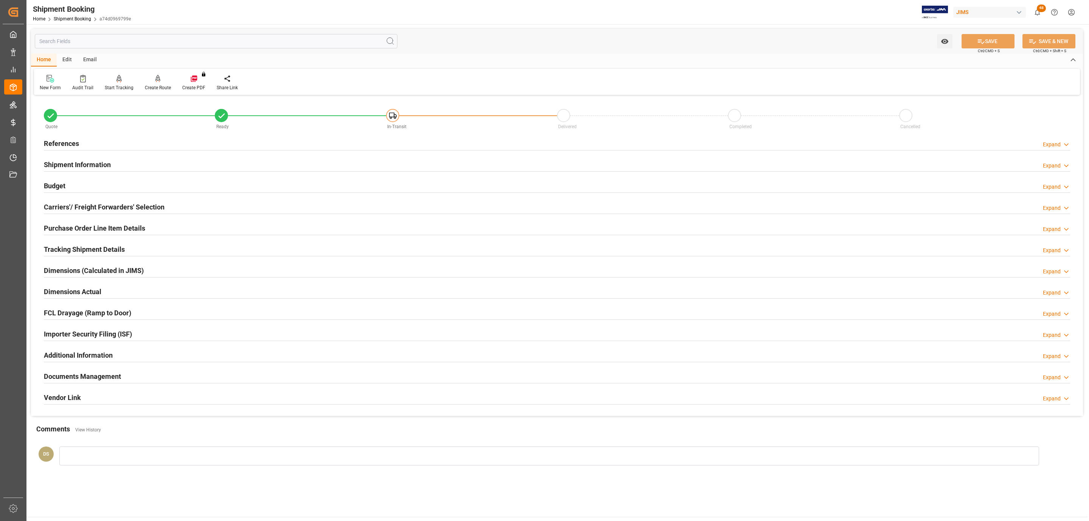
click at [57, 141] on h2 "References" at bounding box center [61, 143] width 35 height 10
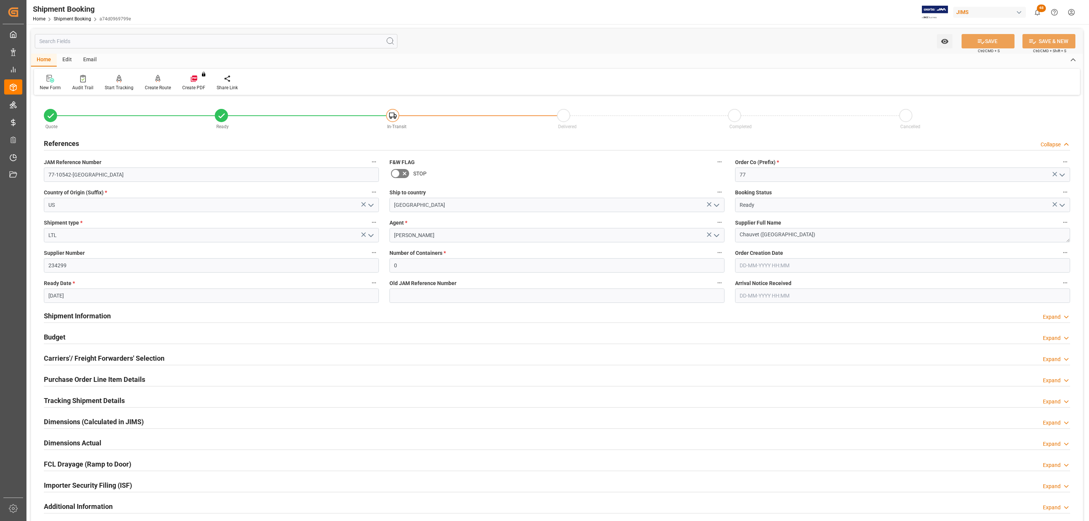
click at [57, 141] on h2 "References" at bounding box center [61, 143] width 35 height 10
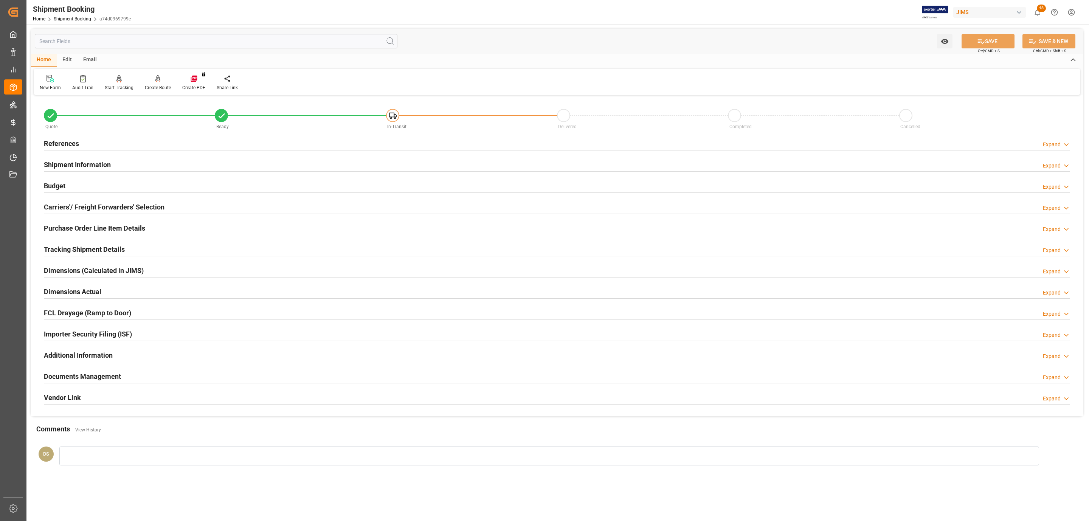
click at [81, 246] on h2 "Tracking Shipment Details" at bounding box center [84, 249] width 81 height 10
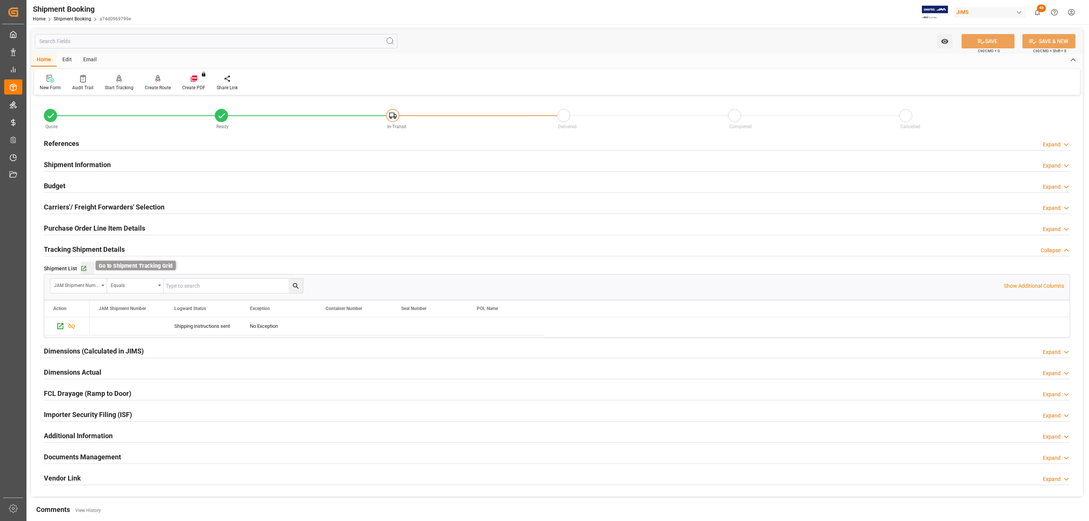
click at [82, 268] on icon "button" at bounding box center [84, 268] width 6 height 6
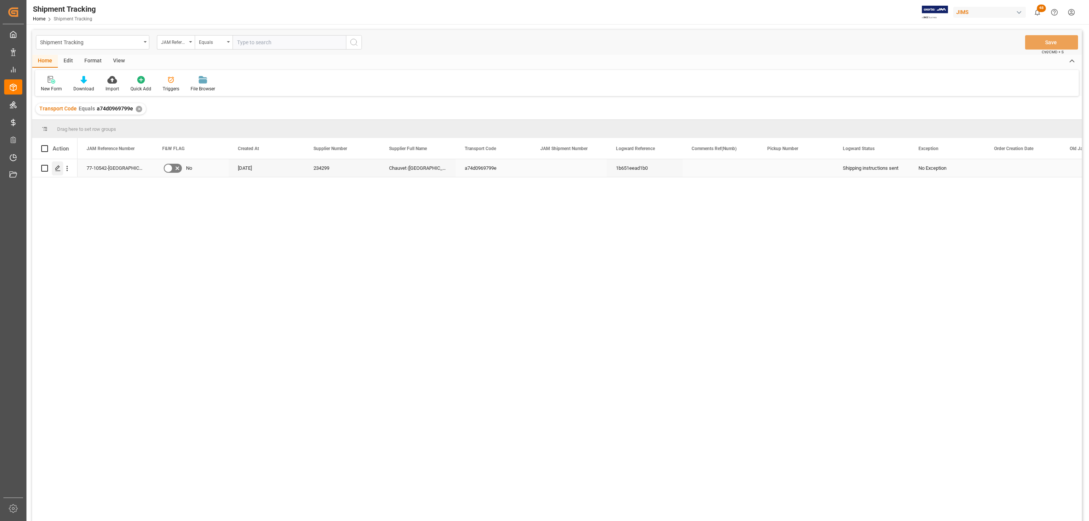
click at [58, 168] on icon "Press SPACE to select this row." at bounding box center [58, 168] width 6 height 6
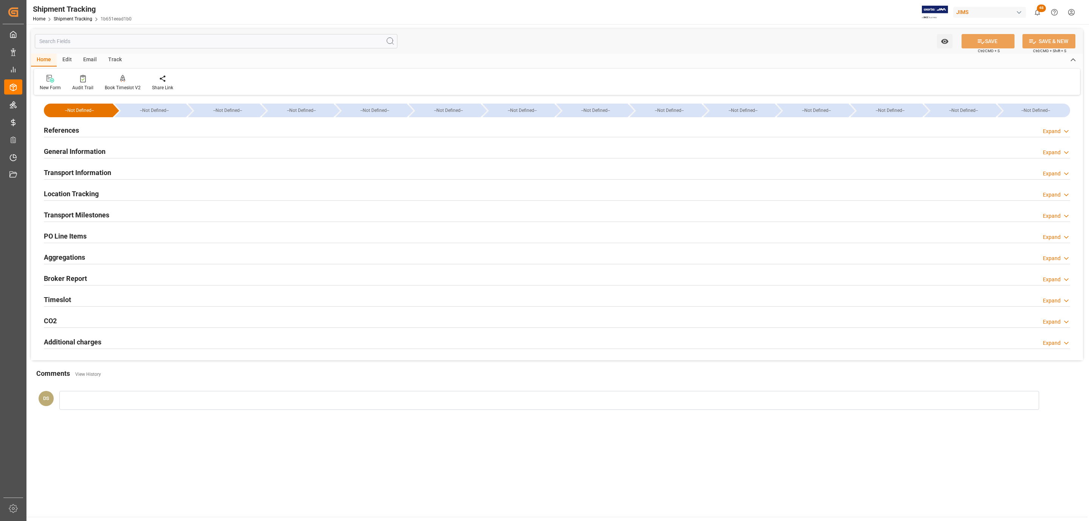
type input "[DATE]"
click at [147, 127] on div "References Expand" at bounding box center [557, 129] width 1026 height 14
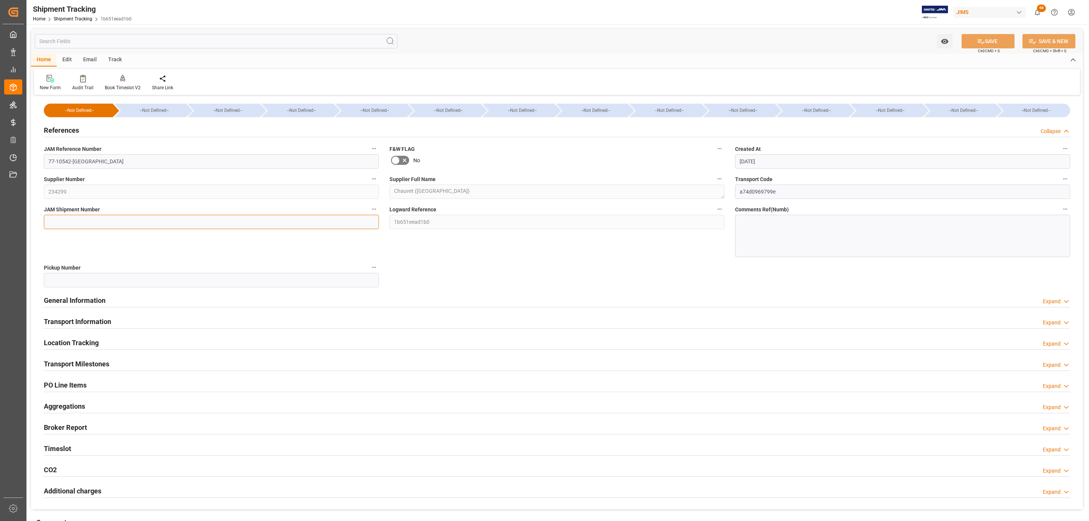
click at [66, 217] on input at bounding box center [211, 222] width 335 height 14
paste input "72595"
type input "72595"
click at [982, 37] on button "SAVE" at bounding box center [987, 41] width 53 height 14
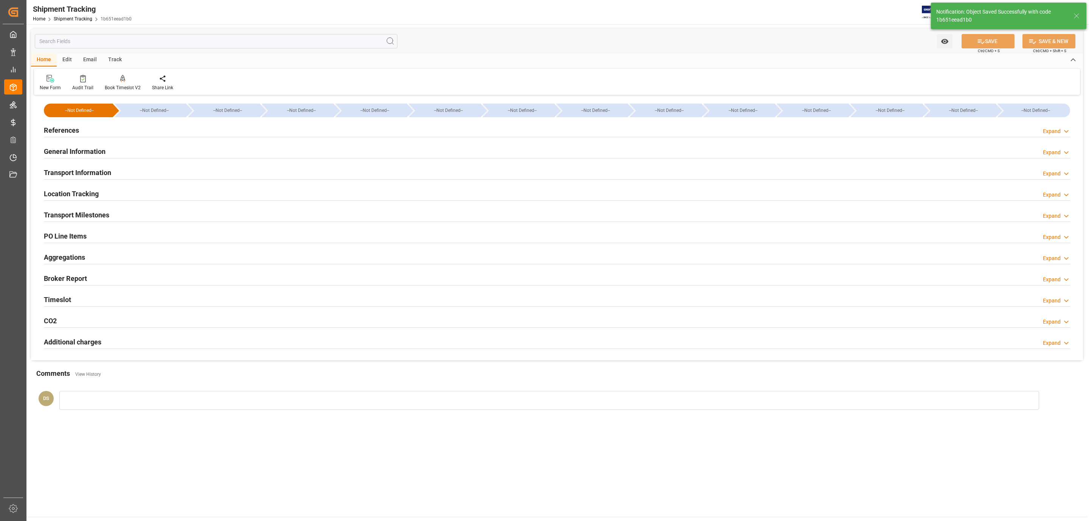
click at [70, 218] on h2 "Transport Milestones" at bounding box center [76, 215] width 65 height 10
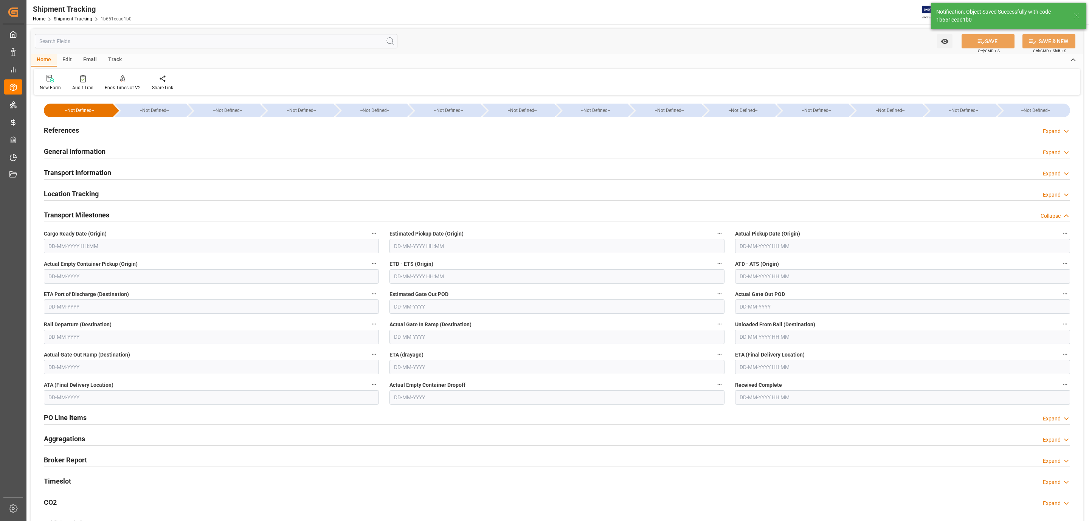
click at [61, 242] on input "text" at bounding box center [211, 246] width 335 height 14
click at [95, 321] on div "14" at bounding box center [97, 322] width 9 height 9
type input "[DATE] 00:00"
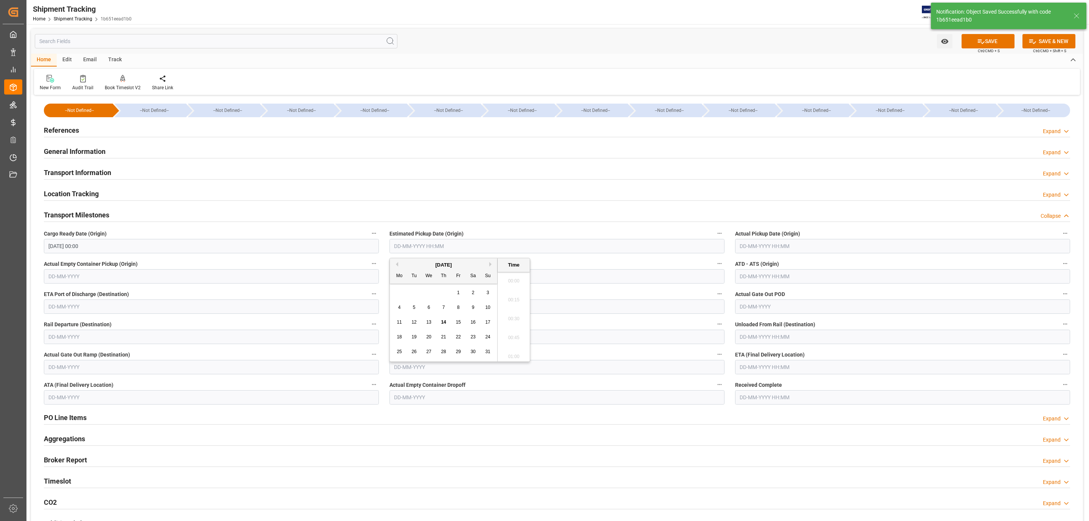
click at [417, 246] on input "text" at bounding box center [556, 246] width 335 height 14
click at [440, 322] on div "14" at bounding box center [443, 322] width 9 height 9
type input "[DATE] 00:00"
click at [766, 363] on input "text" at bounding box center [902, 367] width 335 height 14
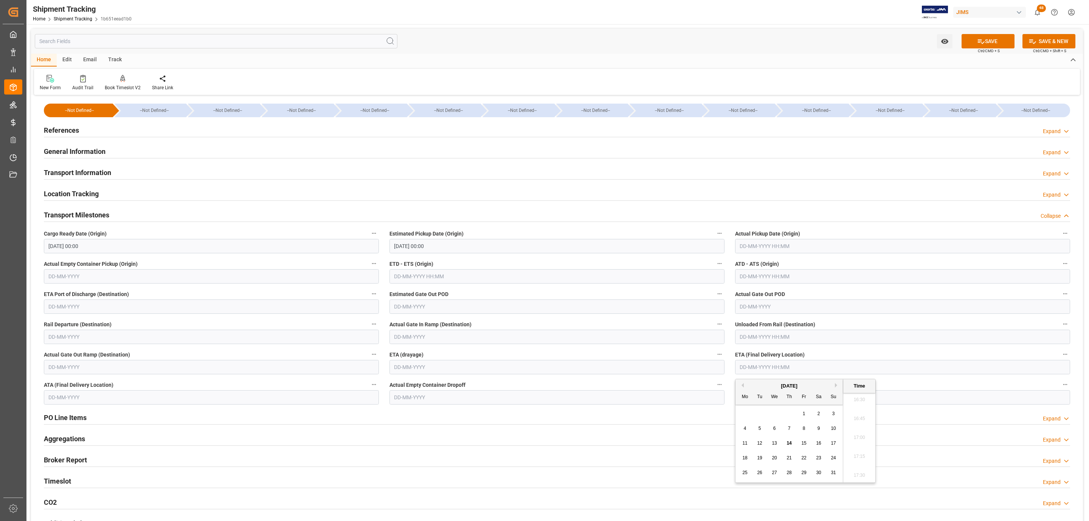
drag, startPoint x: 753, startPoint y: 411, endPoint x: 756, endPoint y: 426, distance: 16.2
click at [753, 411] on div "28 29 30 31 1 2 3" at bounding box center [789, 413] width 103 height 15
click at [787, 456] on span "21" at bounding box center [788, 457] width 5 height 5
type input "[DATE] 00:00"
click at [983, 45] on button "SAVE" at bounding box center [987, 41] width 53 height 14
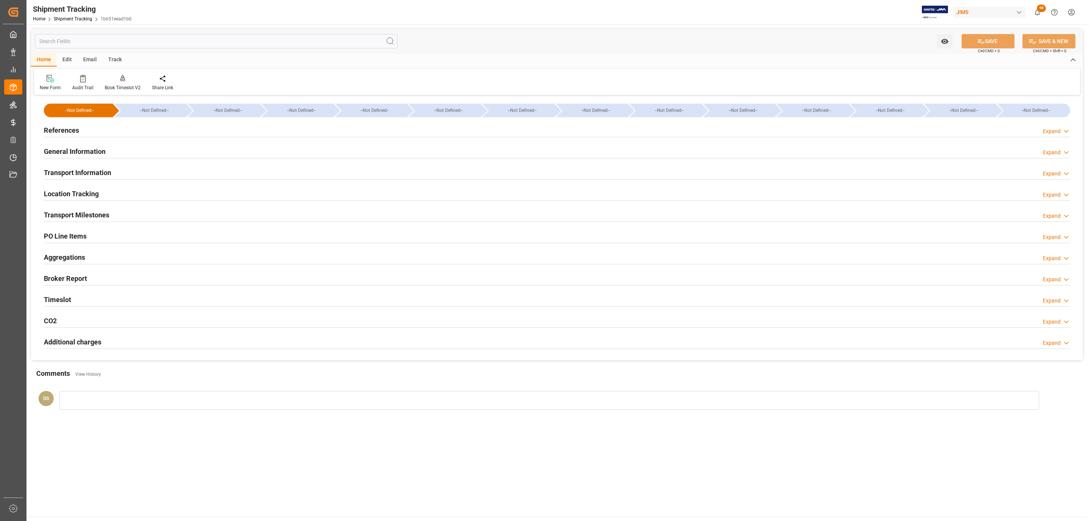
click at [64, 218] on h2 "Transport Milestones" at bounding box center [76, 215] width 65 height 10
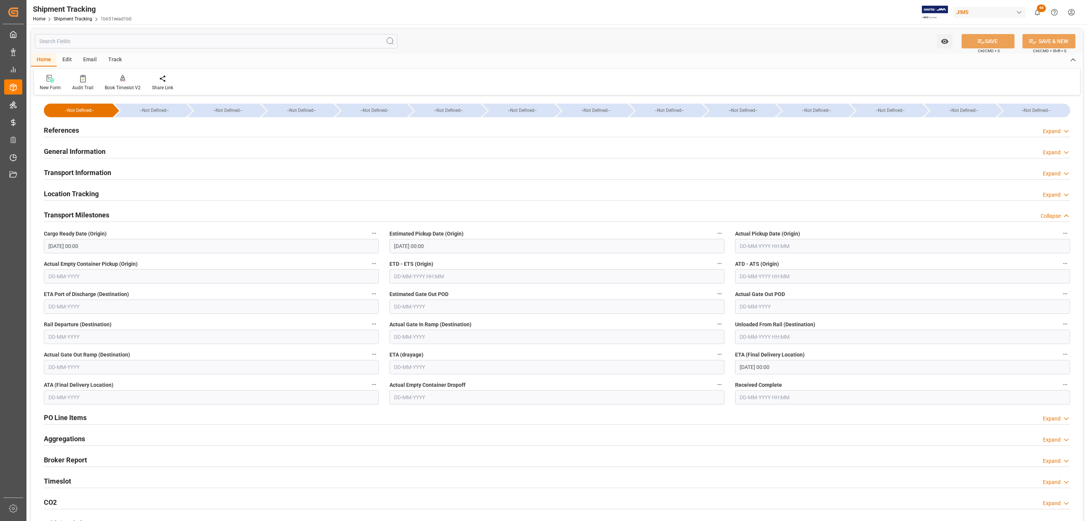
click at [427, 254] on div "Estimated Pickup Date (Origin) 14-08-2025 00:00" at bounding box center [557, 241] width 346 height 30
click at [424, 248] on input "[DATE] 00:00" at bounding box center [556, 246] width 335 height 14
click at [456, 324] on span "15" at bounding box center [458, 321] width 5 height 5
type input "[DATE] 00:00"
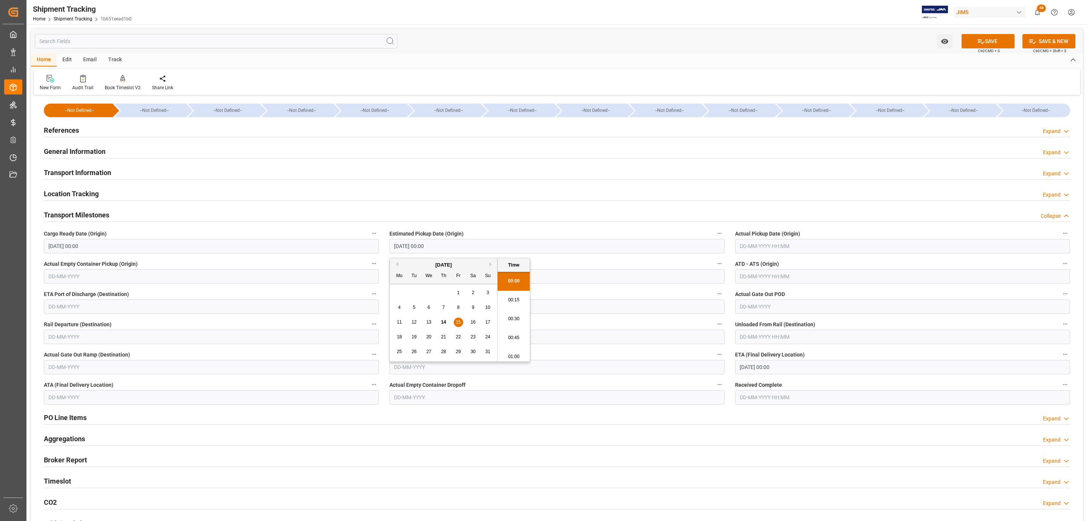
click at [798, 239] on input "text" at bounding box center [902, 246] width 335 height 14
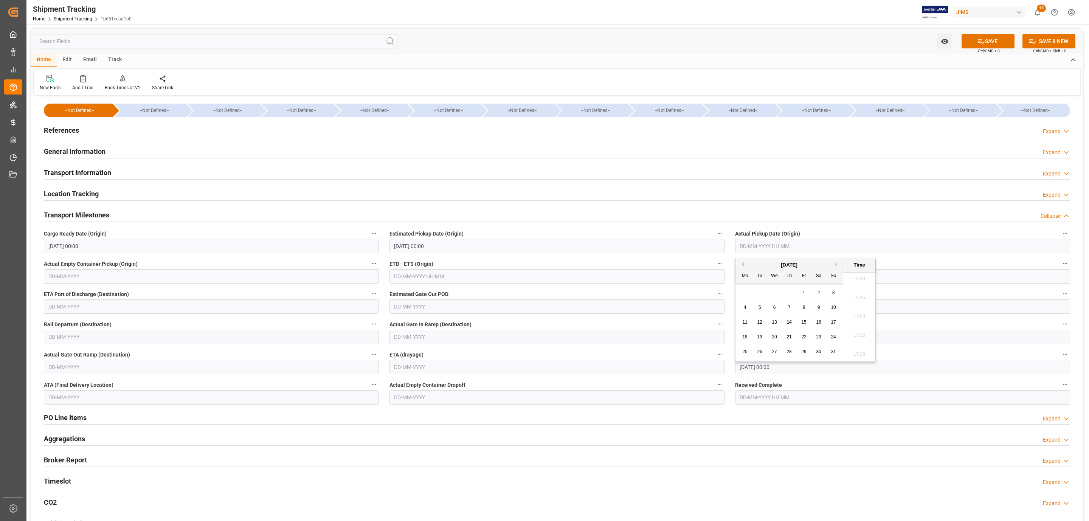
click at [760, 284] on div "Mo Tu We Th Fr Sa Su" at bounding box center [788, 276] width 107 height 15
click at [800, 321] on div "15" at bounding box center [803, 322] width 9 height 9
type input "[DATE] 00:00"
click at [973, 39] on button "SAVE" at bounding box center [987, 41] width 53 height 14
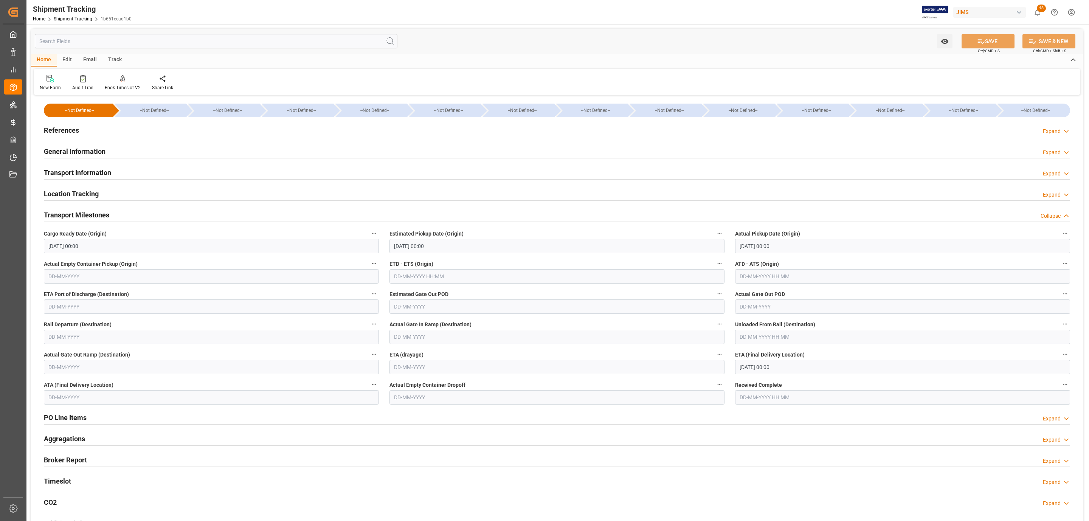
click at [153, 172] on div "Transport Information Expand" at bounding box center [557, 172] width 1026 height 14
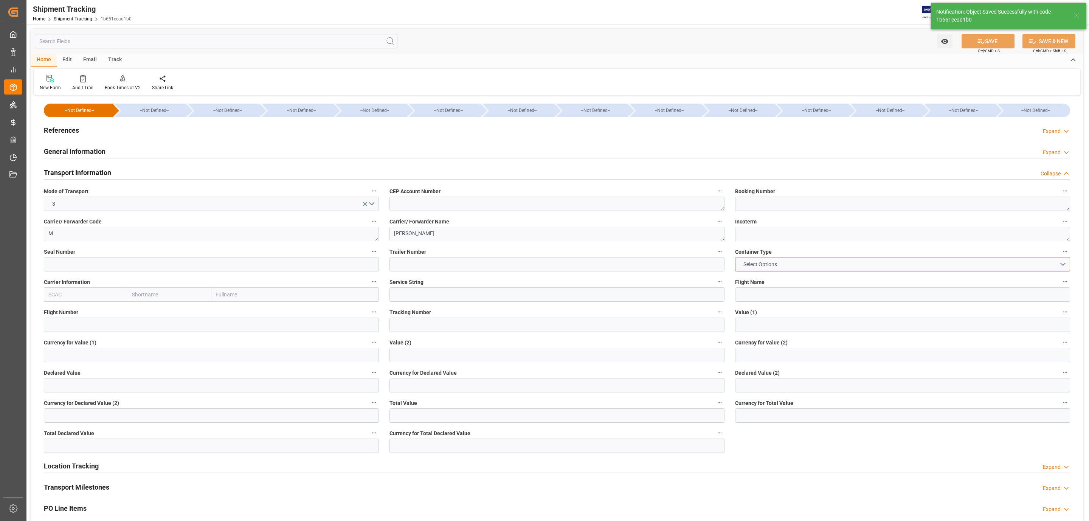
click at [793, 266] on button "Select Options" at bounding box center [902, 264] width 335 height 14
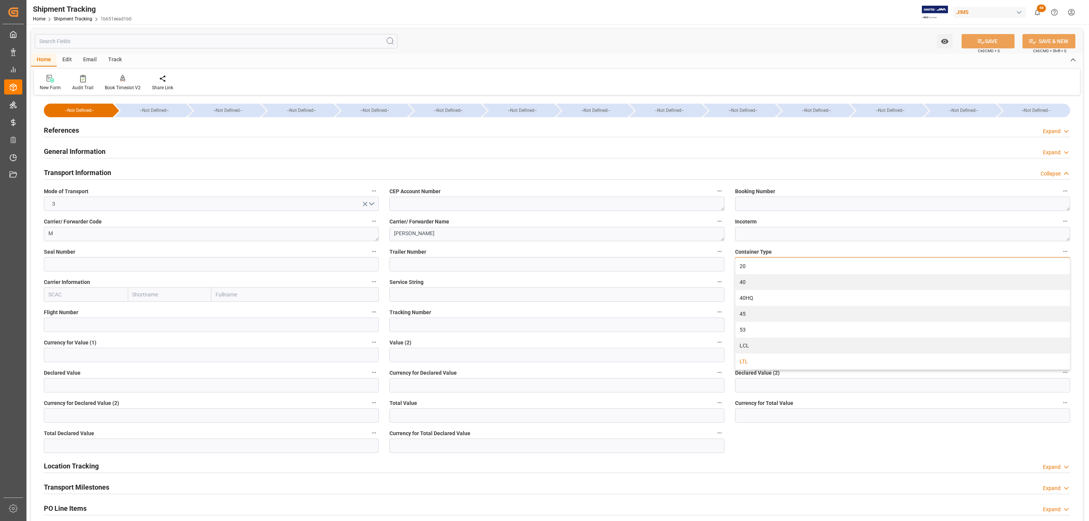
click at [755, 362] on div "LTL" at bounding box center [902, 361] width 334 height 16
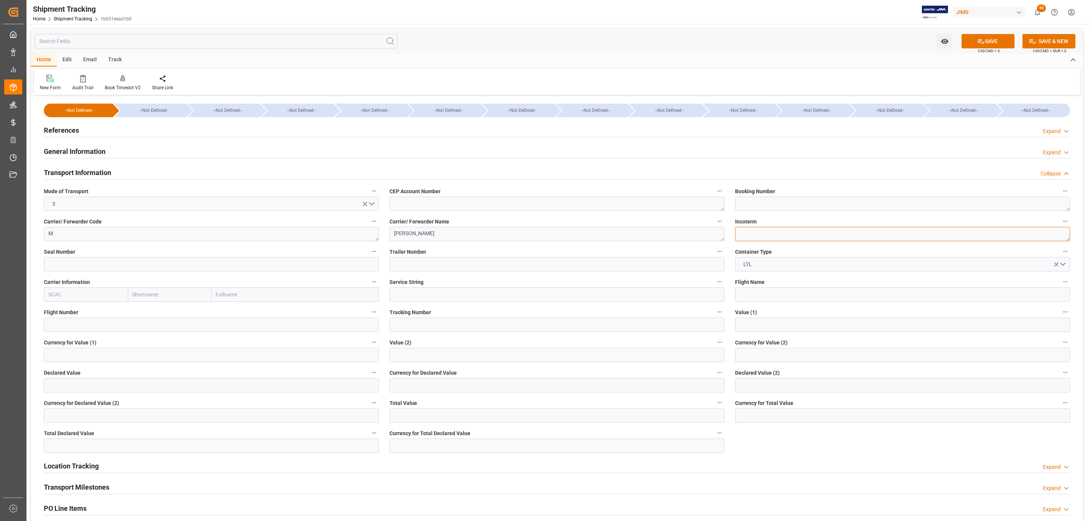
click at [794, 230] on textarea at bounding box center [902, 234] width 335 height 14
click at [964, 39] on button "SAVE" at bounding box center [987, 41] width 53 height 14
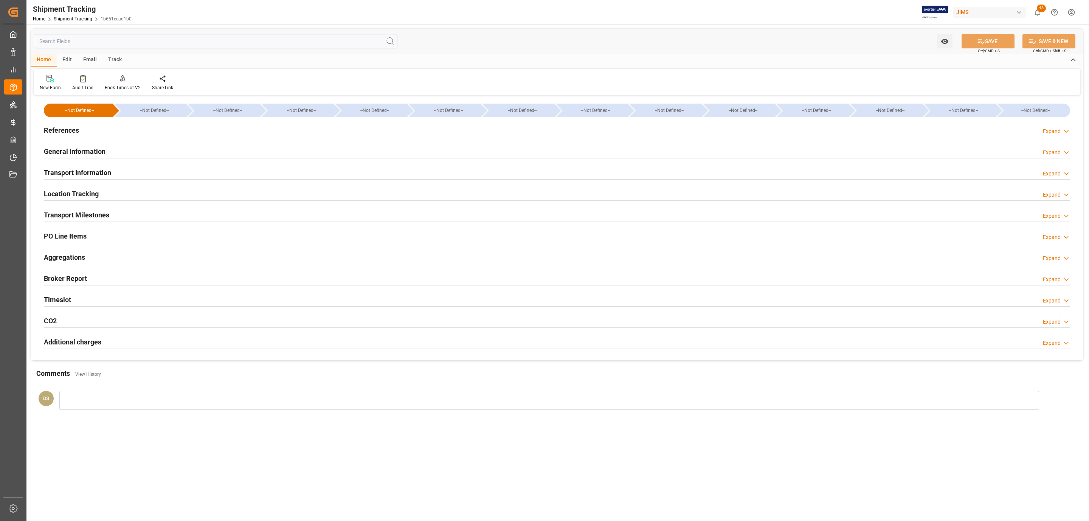
click at [119, 218] on div "Transport Milestones Expand" at bounding box center [557, 214] width 1026 height 14
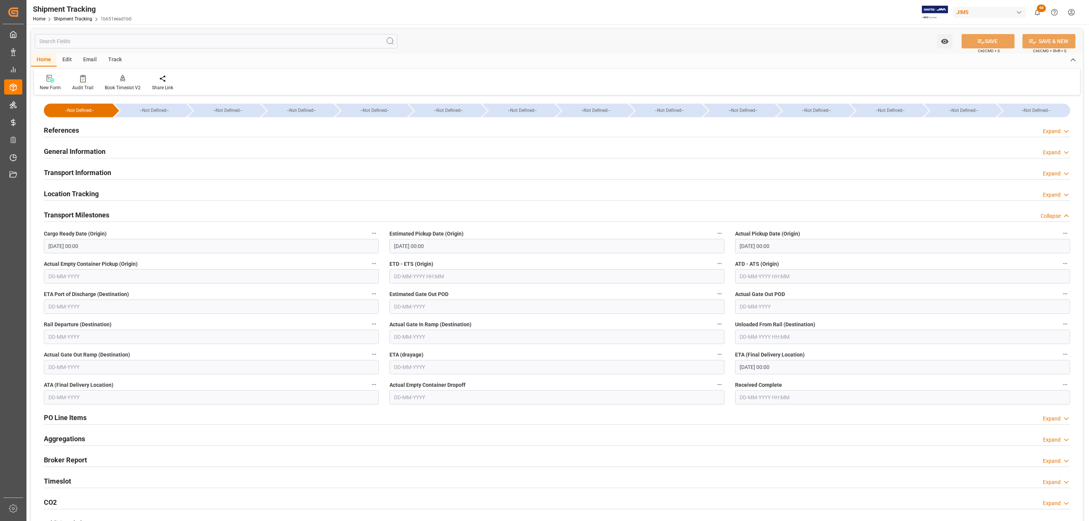
click at [106, 172] on h2 "Transport Information" at bounding box center [77, 172] width 67 height 10
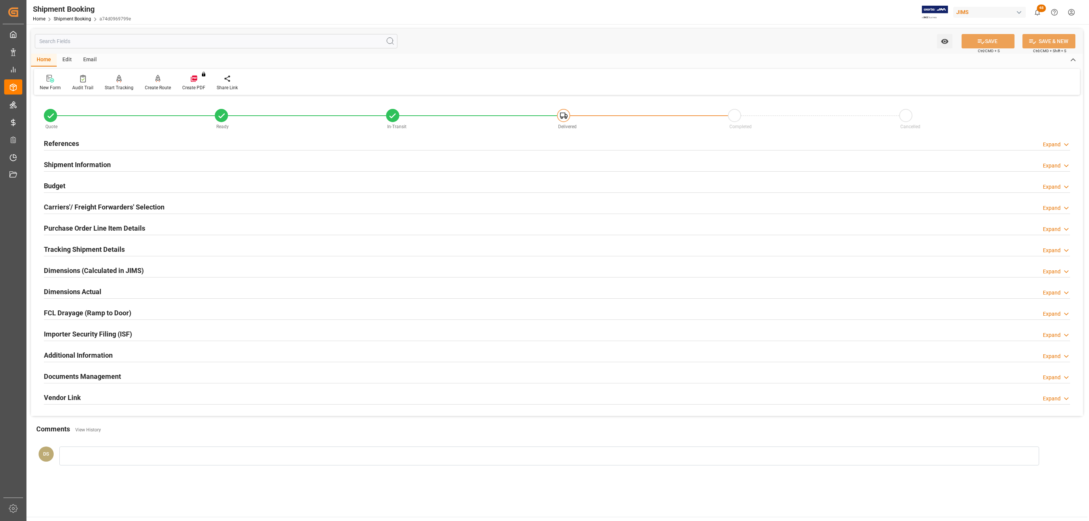
click at [166, 210] on div "Carriers'/ Freight Forwarders' Selection Expand" at bounding box center [557, 206] width 1026 height 14
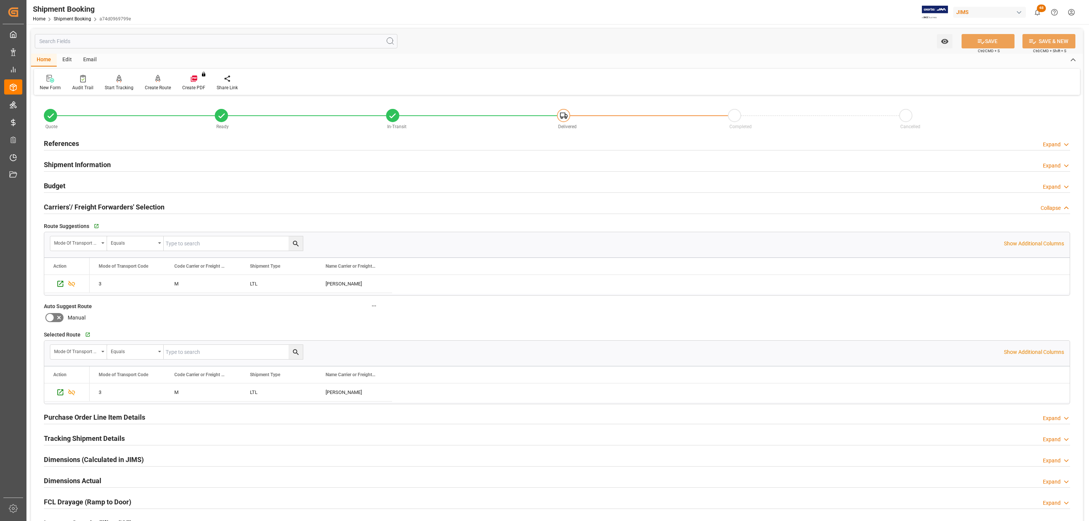
click at [99, 191] on div "Budget Expand" at bounding box center [557, 185] width 1026 height 14
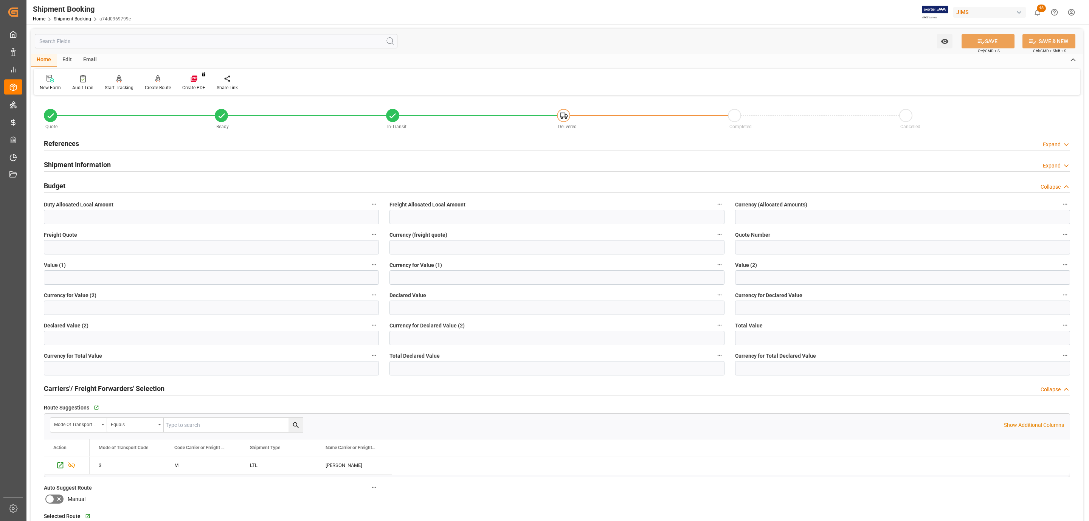
click at [80, 141] on div "References Expand" at bounding box center [557, 143] width 1026 height 14
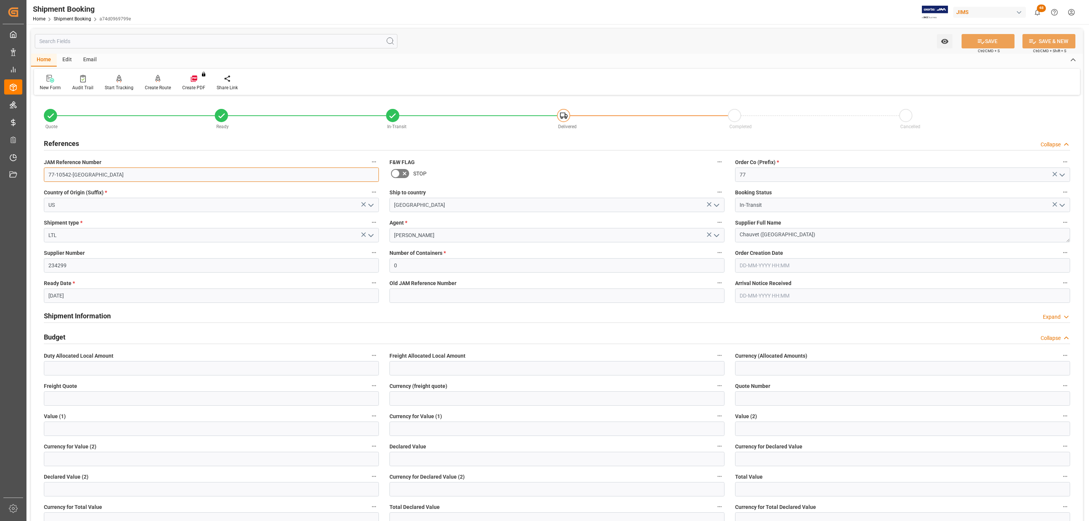
click at [98, 175] on input "77-10542-[GEOGRAPHIC_DATA]" at bounding box center [211, 174] width 335 height 14
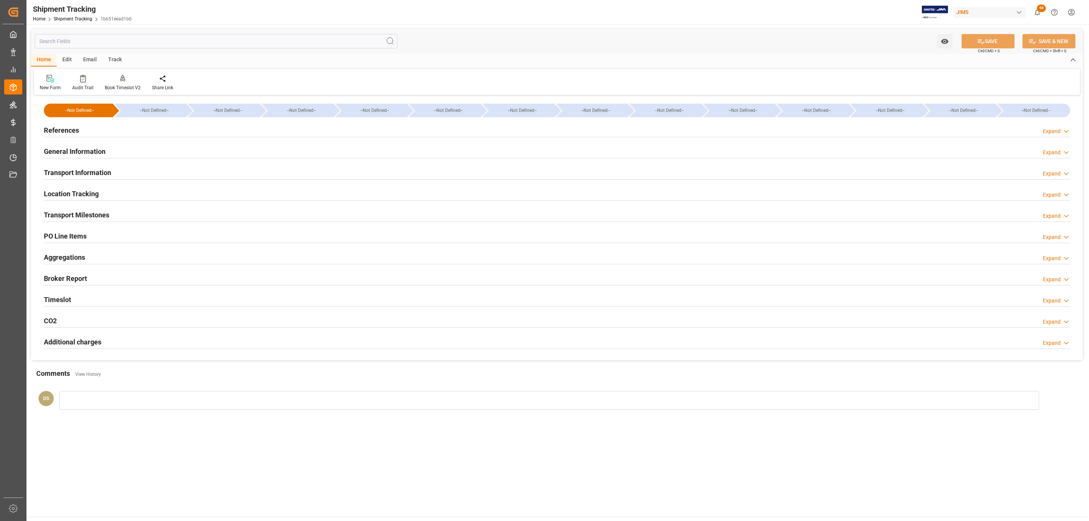
click at [85, 127] on div "References Expand" at bounding box center [557, 129] width 1026 height 14
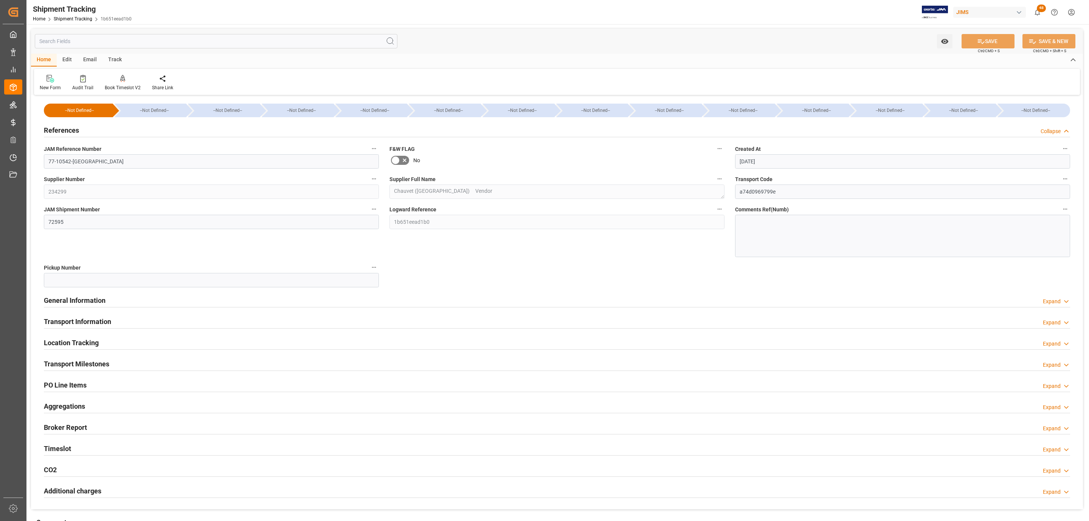
click at [85, 127] on div "References Collapse" at bounding box center [557, 129] width 1026 height 14
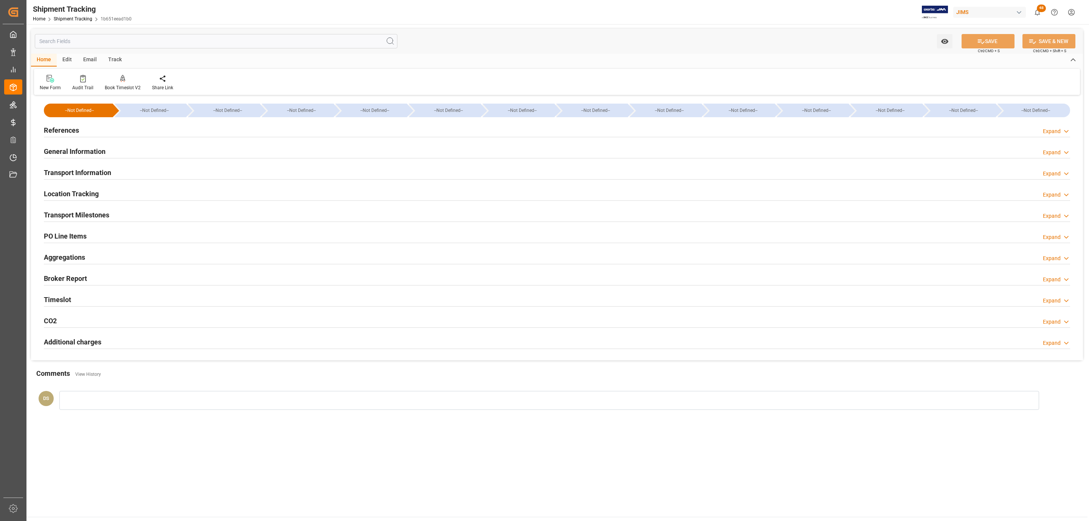
click at [68, 234] on h2 "PO Line Items" at bounding box center [65, 236] width 43 height 10
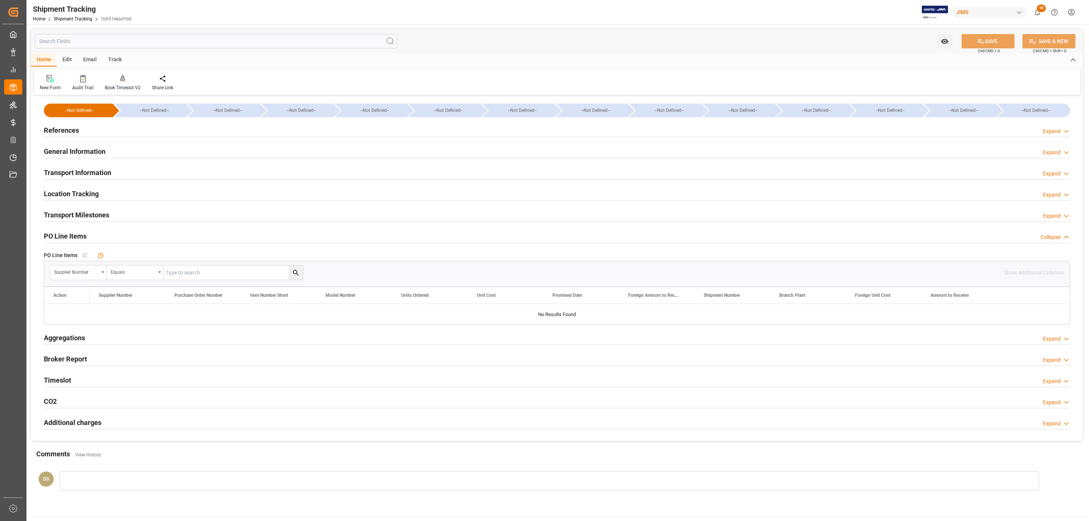
click at [84, 212] on h2 "Transport Milestones" at bounding box center [76, 215] width 65 height 10
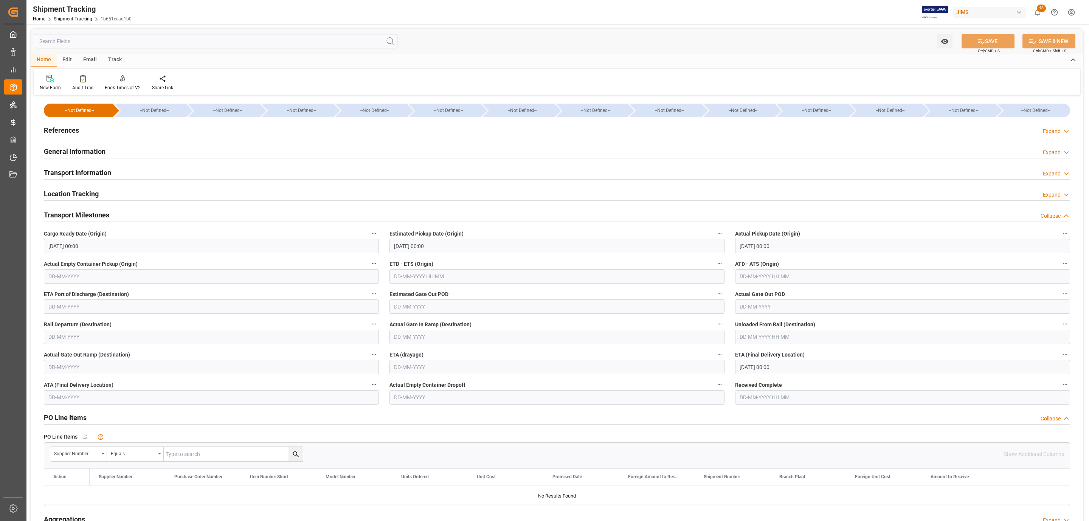
click at [86, 166] on div "Transport Information" at bounding box center [77, 172] width 67 height 14
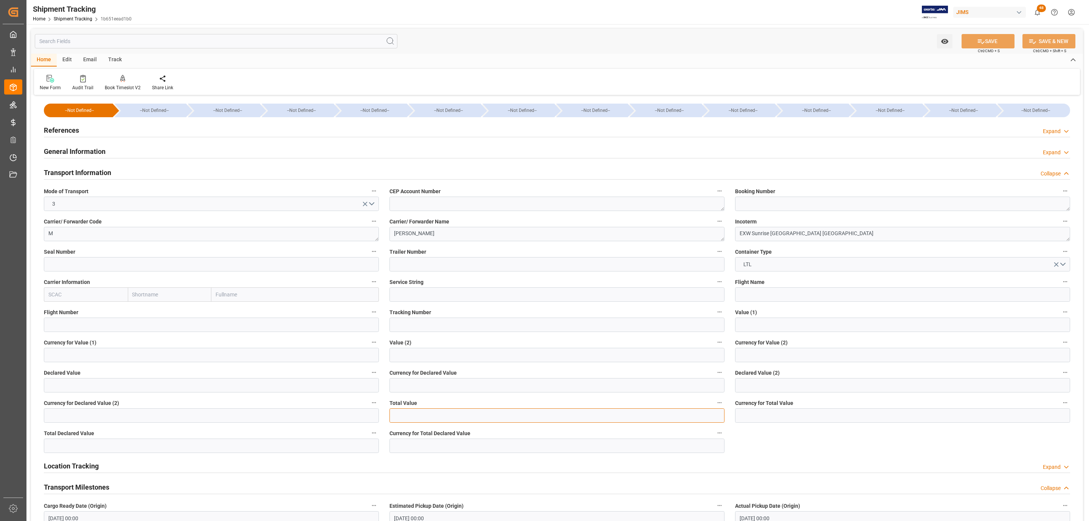
click at [438, 409] on input "text" at bounding box center [556, 415] width 335 height 14
click at [58, 390] on input "text" at bounding box center [211, 385] width 335 height 14
type input "18978"
type input "USD"
click at [998, 40] on button "SAVE" at bounding box center [987, 41] width 53 height 14
